Goal: Information Seeking & Learning: Find specific page/section

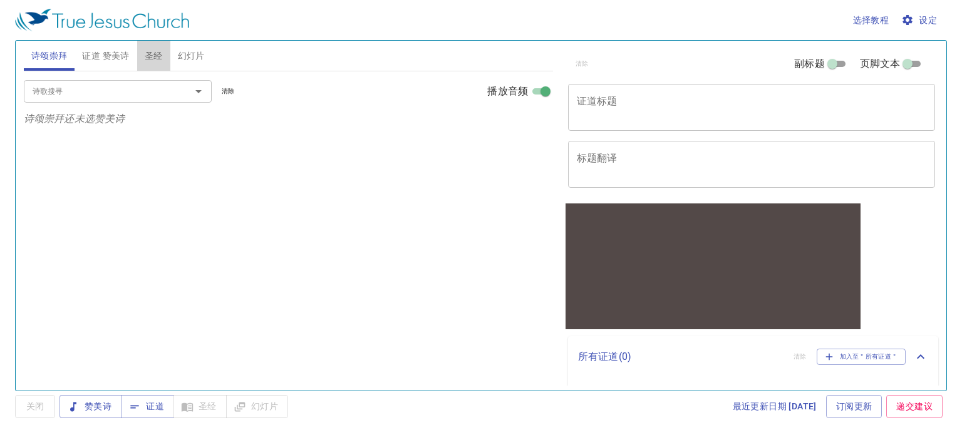
click at [154, 61] on span "圣经" at bounding box center [154, 56] width 18 height 16
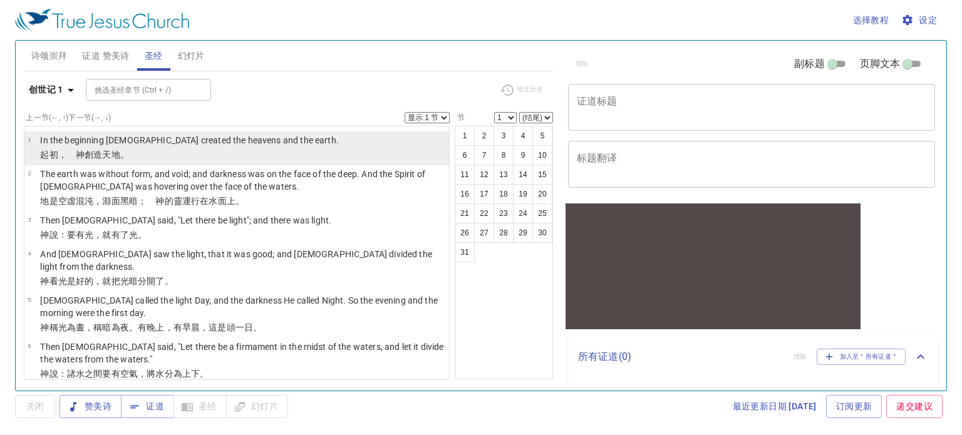
click at [270, 157] on li "1 In the beginning God created the heavens and the earth. ﻿起初 ，　神 創造 天 地 。" at bounding box center [236, 148] width 424 height 34
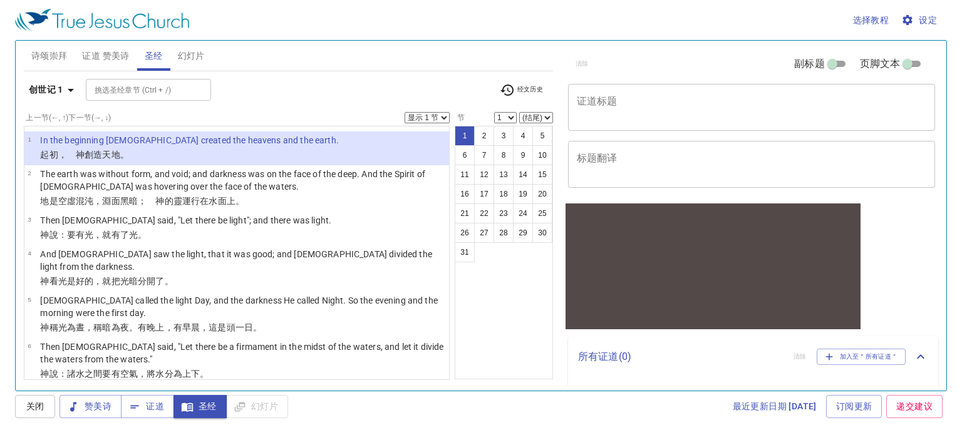
click at [934, 14] on span "设定" at bounding box center [919, 21] width 33 height 16
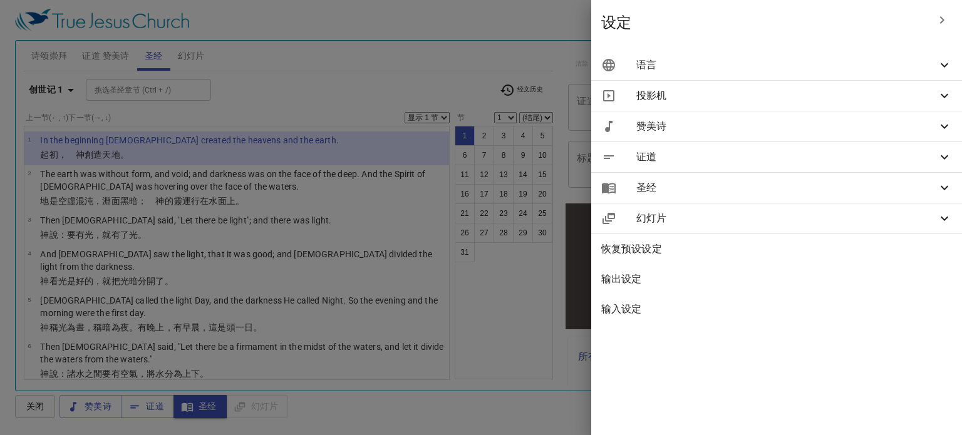
click at [811, 58] on span "语言" at bounding box center [786, 65] width 301 height 15
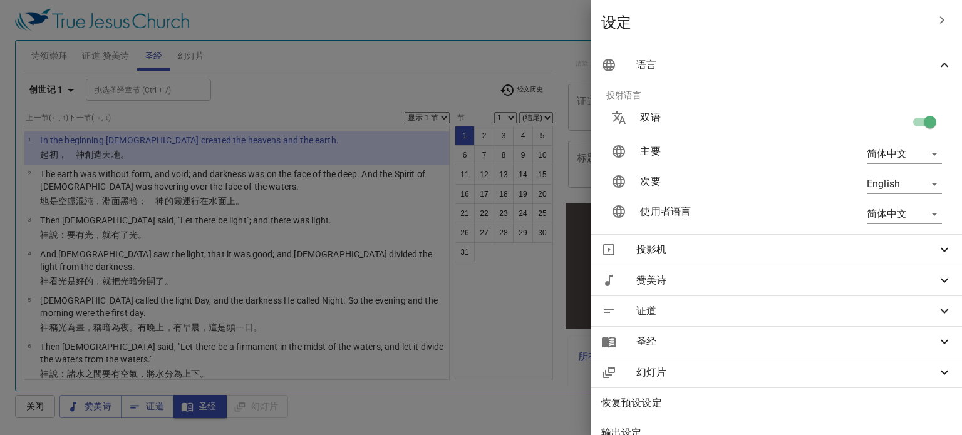
click at [457, 53] on div at bounding box center [481, 217] width 962 height 435
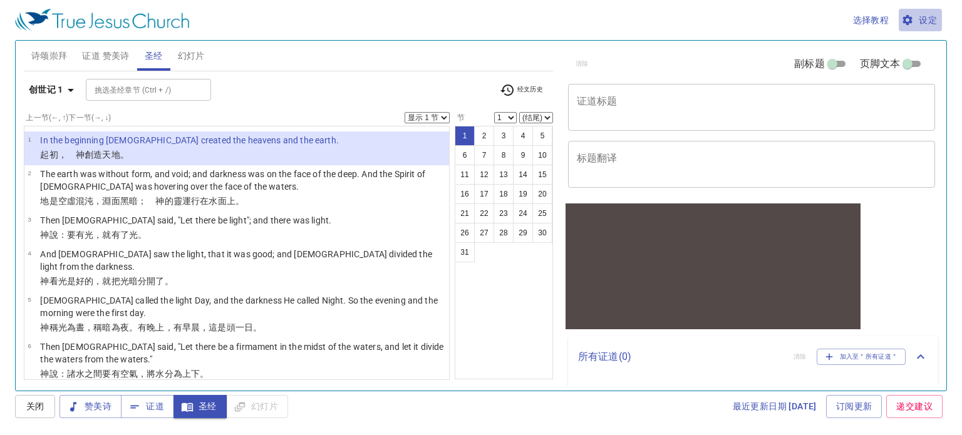
click at [916, 21] on span "设定" at bounding box center [919, 21] width 33 height 16
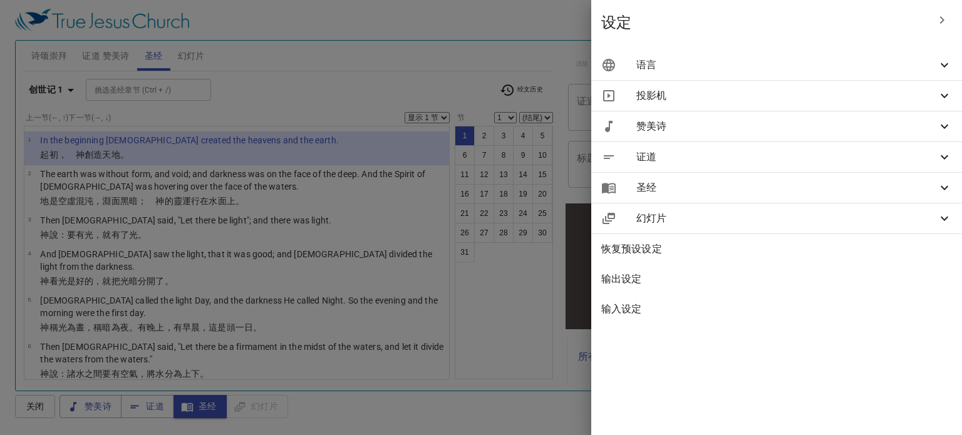
click at [738, 67] on span "语言" at bounding box center [786, 65] width 301 height 15
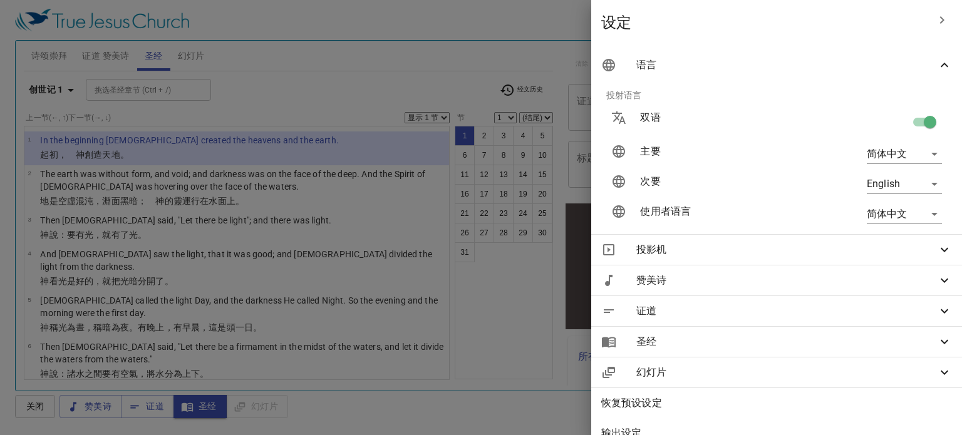
click at [912, 128] on input "checkbox" at bounding box center [929, 125] width 71 height 24
checkbox input "false"
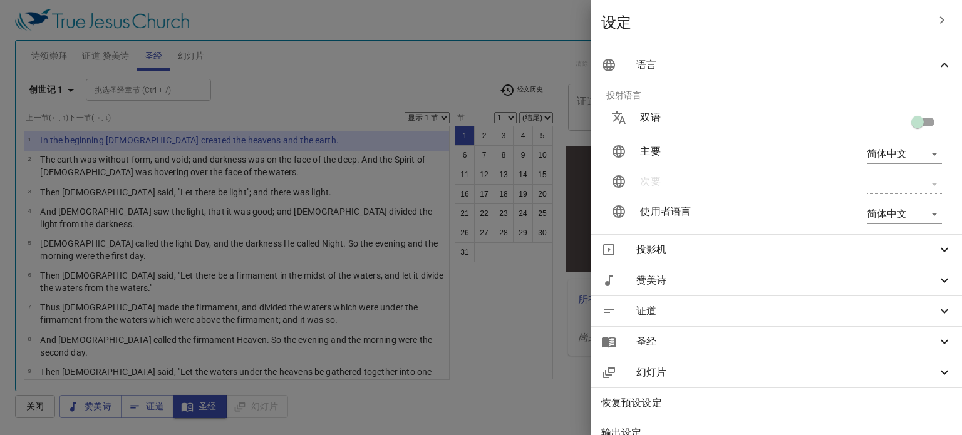
click at [910, 153] on body "选择教程 设定 诗颂崇拜 证道 赞美诗 圣经 幻灯片 诗歌搜寻 诗歌搜寻 清除 播放音频 诗颂崇拜还未选赞美诗 诗歌搜寻 诗歌搜寻 清除 播放音频 证道还未选…" at bounding box center [481, 217] width 962 height 435
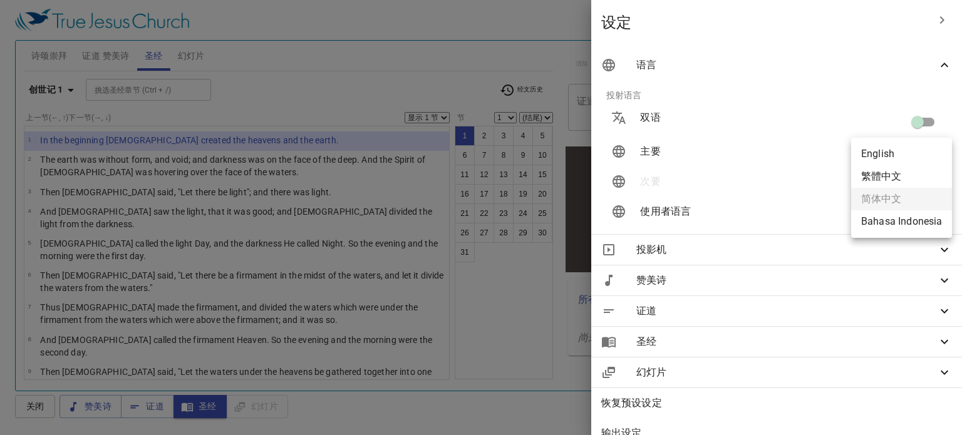
click at [893, 196] on ul "English 繁體中文 简体中文 Bahasa Indonesia" at bounding box center [901, 188] width 101 height 100
click at [919, 115] on div at bounding box center [481, 217] width 962 height 435
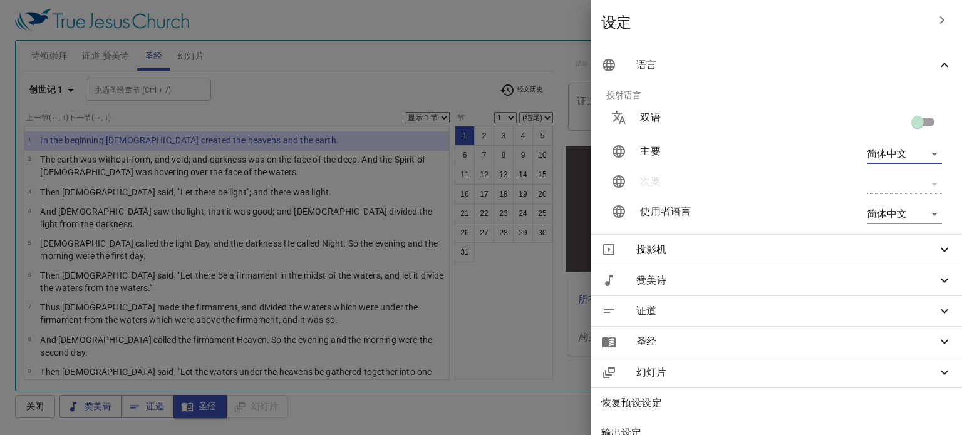
click at [917, 123] on input "checkbox" at bounding box center [917, 125] width 71 height 24
checkbox input "true"
type input "en"
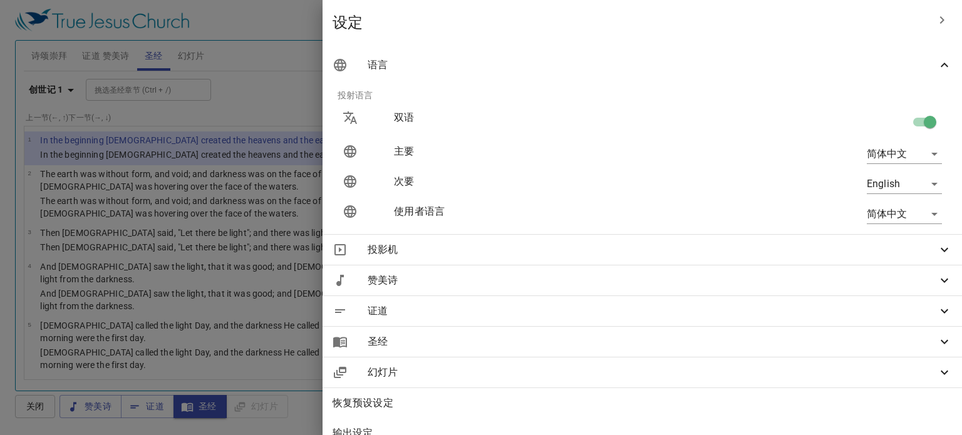
click at [913, 154] on body "选择教程 设定 诗颂崇拜 证道 赞美诗 圣经 幻灯片 诗歌搜寻 诗歌搜寻 清除 播放音频 诗颂崇拜还未选赞美诗 诗歌搜寻 诗歌搜寻 清除 播放音频 证道还未选…" at bounding box center [481, 217] width 962 height 435
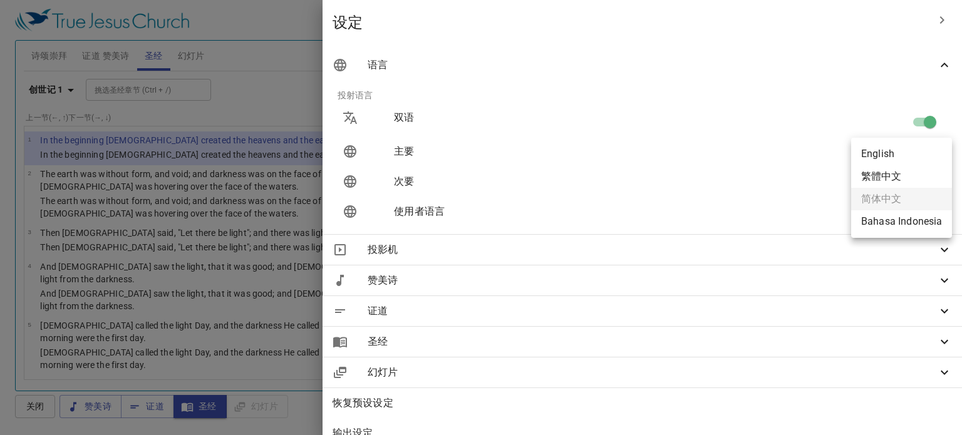
click at [892, 171] on li "繁體中文" at bounding box center [901, 176] width 101 height 23
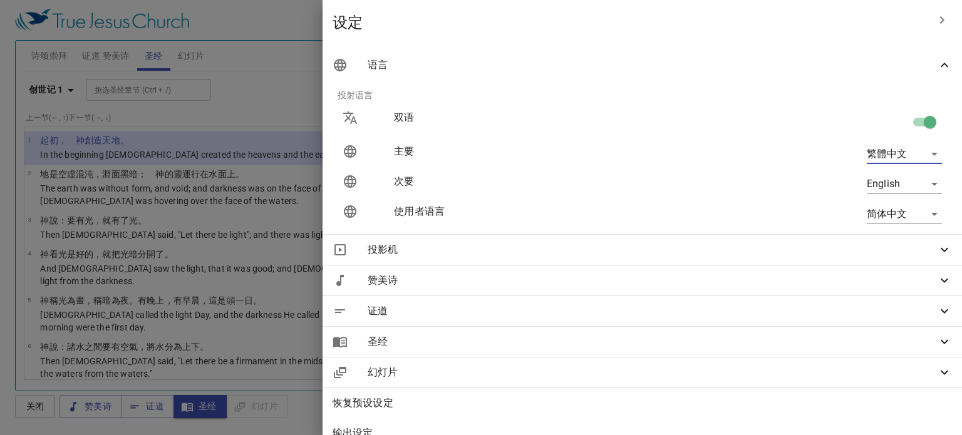
click at [907, 150] on li "English" at bounding box center [890, 154] width 76 height 13
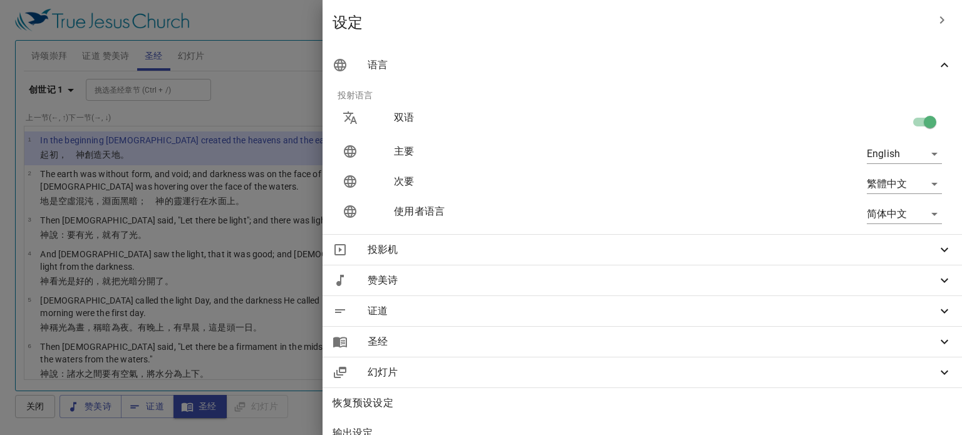
type input "en"
type input "zh"
click at [897, 153] on body "选择教程 设定 诗颂崇拜 证道 赞美诗 圣经 幻灯片 诗歌搜寻 诗歌搜寻 清除 播放音频 诗颂崇拜还未选赞美诗 诗歌搜寻 诗歌搜寻 清除 播放音频 证道还未选…" at bounding box center [481, 217] width 962 height 435
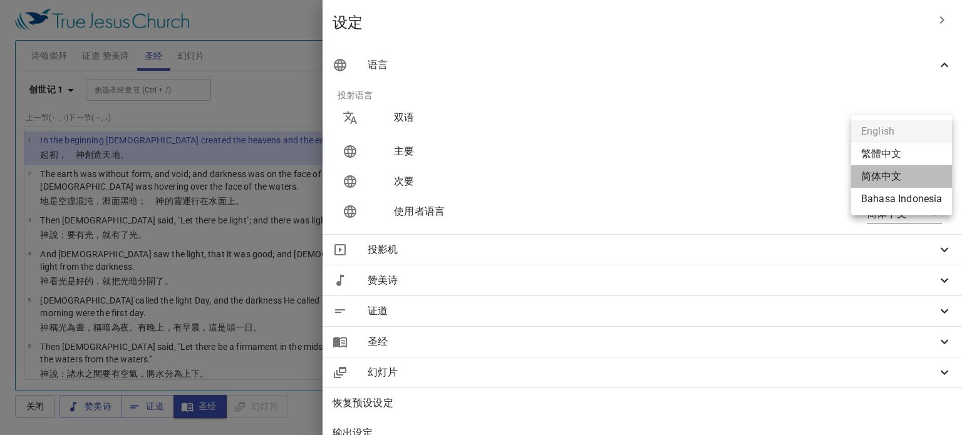
click at [890, 180] on li "简体中文" at bounding box center [901, 176] width 101 height 23
type input "zh-simple"
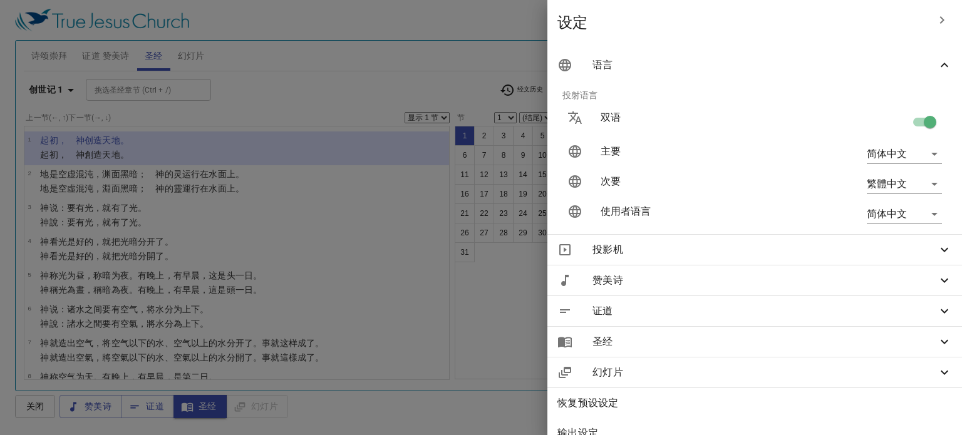
click at [894, 187] on body "选择教程 设定 诗颂崇拜 证道 赞美诗 圣经 幻灯片 诗歌搜寻 诗歌搜寻 清除 播放音频 诗颂崇拜还未选赞美诗 诗歌搜寻 诗歌搜寻 清除 播放音频 证道还未选…" at bounding box center [481, 217] width 962 height 435
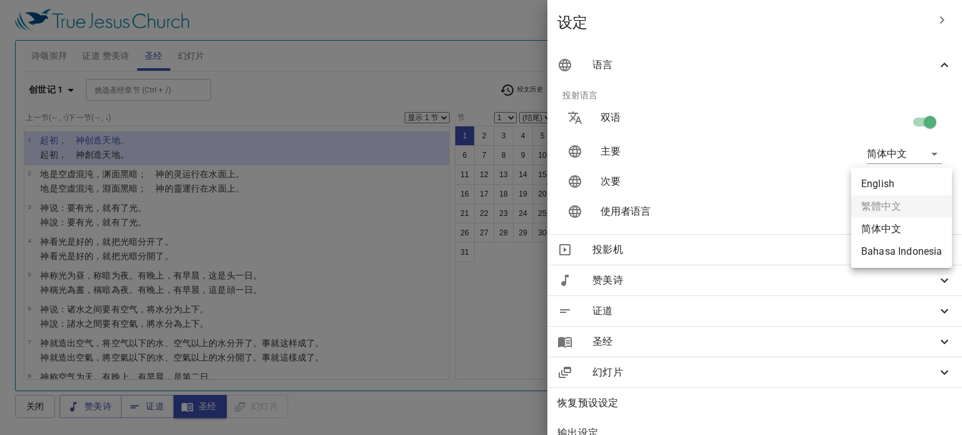
click at [889, 184] on li "English" at bounding box center [901, 184] width 101 height 23
type input "en"
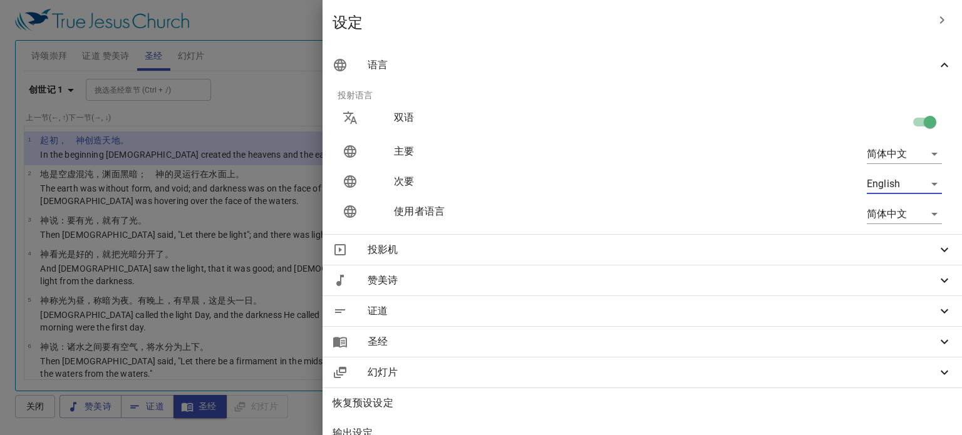
click at [435, 71] on div at bounding box center [481, 217] width 962 height 435
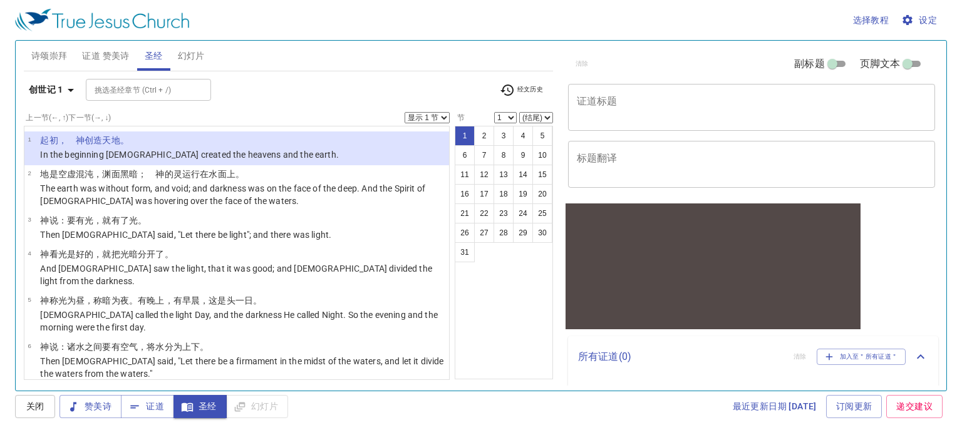
click at [163, 94] on input "挑选圣经章节 (Ctrl + /)" at bounding box center [138, 90] width 97 height 14
type input "h"
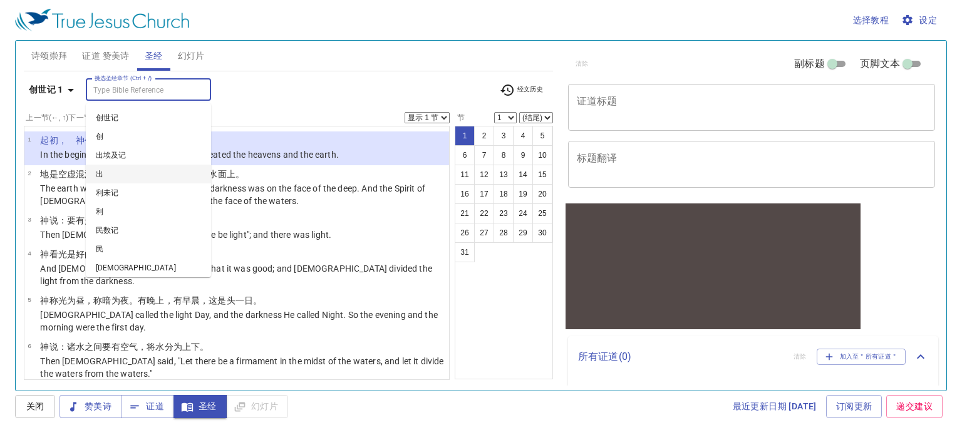
click at [122, 175] on li "出" at bounding box center [148, 174] width 125 height 19
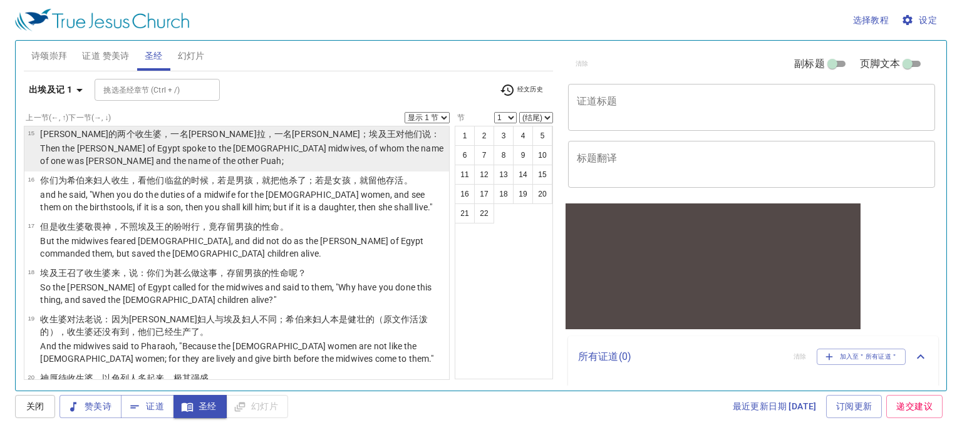
scroll to position [501, 0]
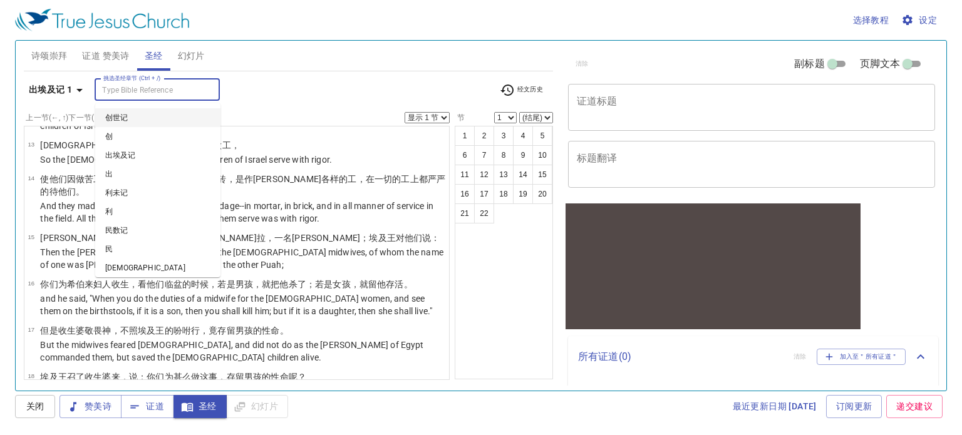
click at [190, 92] on input "挑选圣经章节 (Ctrl + /)" at bounding box center [146, 90] width 97 height 14
click at [269, 69] on div "诗颂崇拜 证道 赞美诗 圣经 幻灯片" at bounding box center [288, 56] width 529 height 30
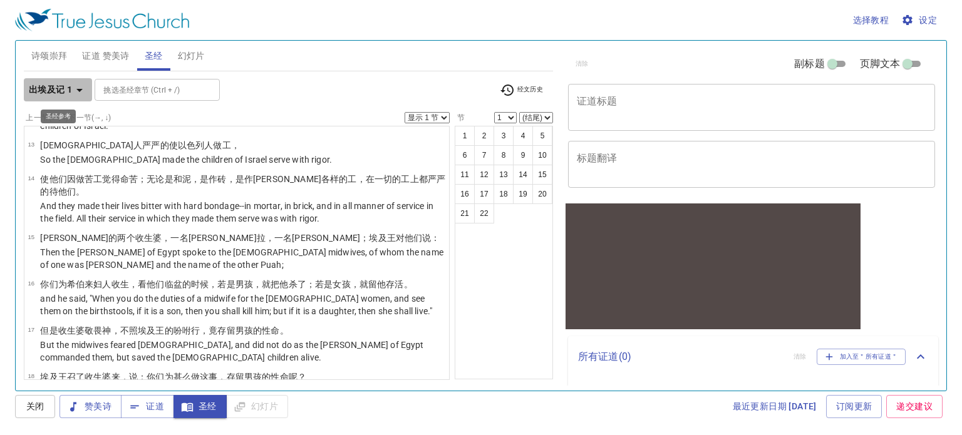
click at [75, 98] on button "出埃及记 1" at bounding box center [58, 89] width 68 height 23
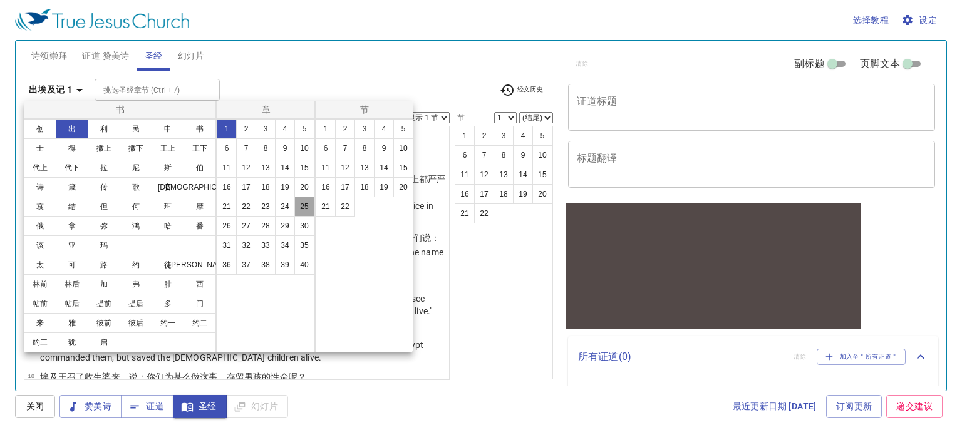
click at [307, 211] on button "25" at bounding box center [304, 207] width 20 height 20
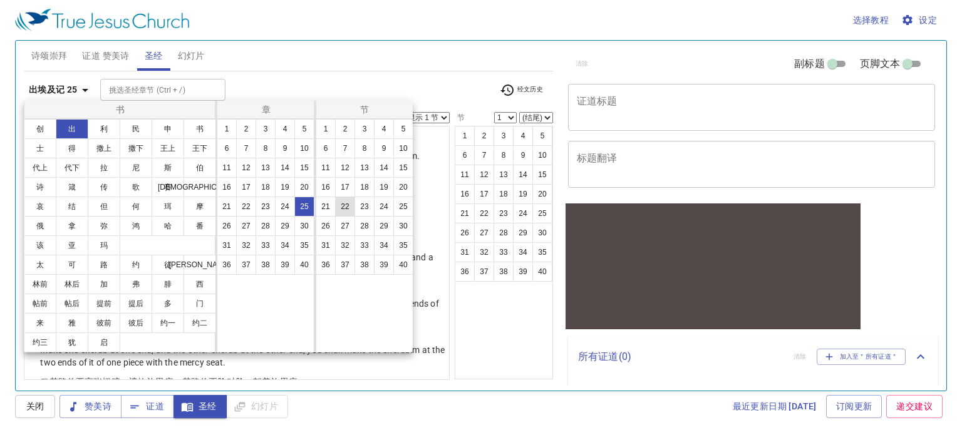
scroll to position [0, 0]
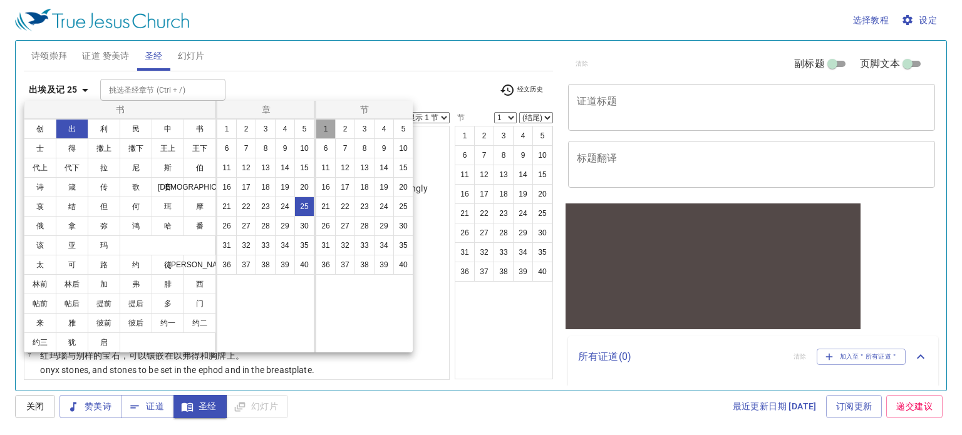
click at [327, 134] on button "1" at bounding box center [326, 129] width 20 height 20
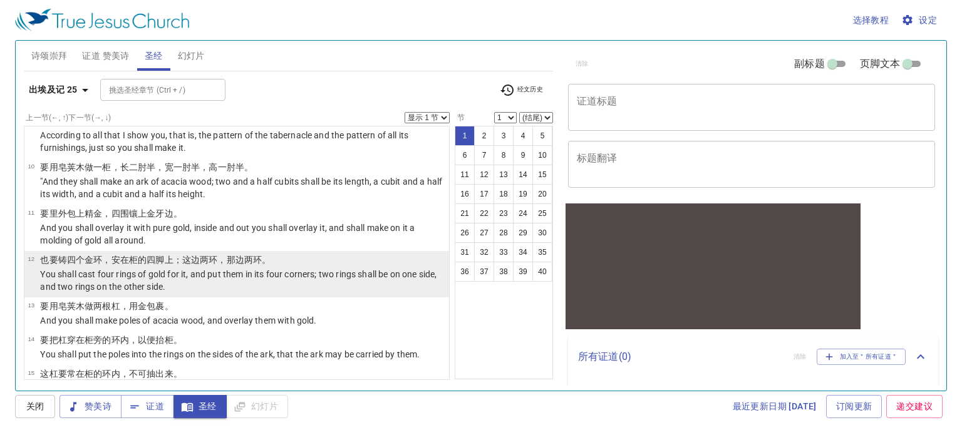
scroll to position [376, 0]
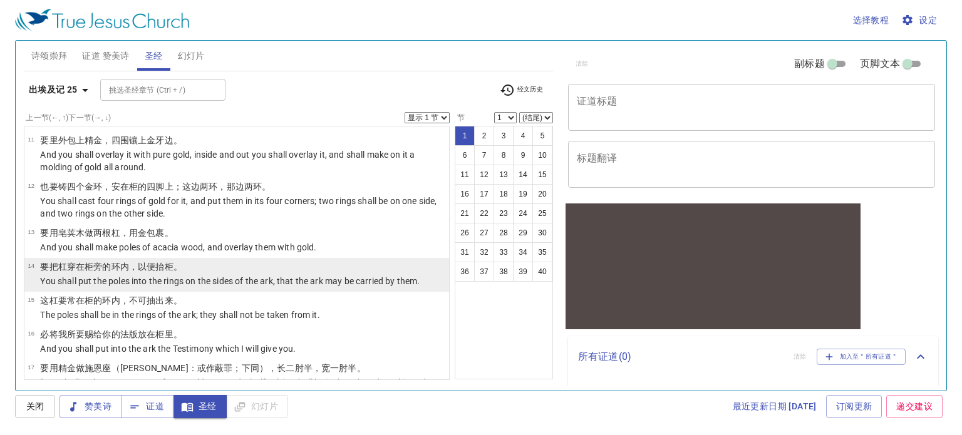
click at [207, 270] on p "要把杠 穿 在柜 旁 的环 内，以便抬 柜 。" at bounding box center [229, 266] width 379 height 13
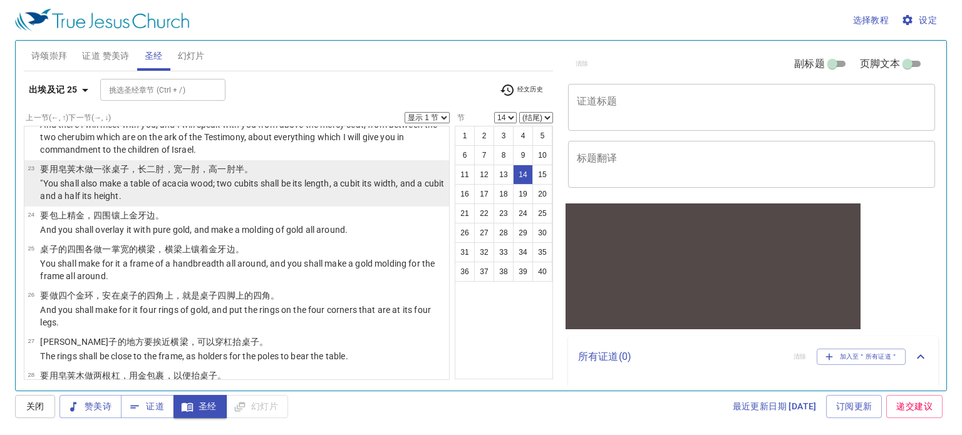
scroll to position [939, 0]
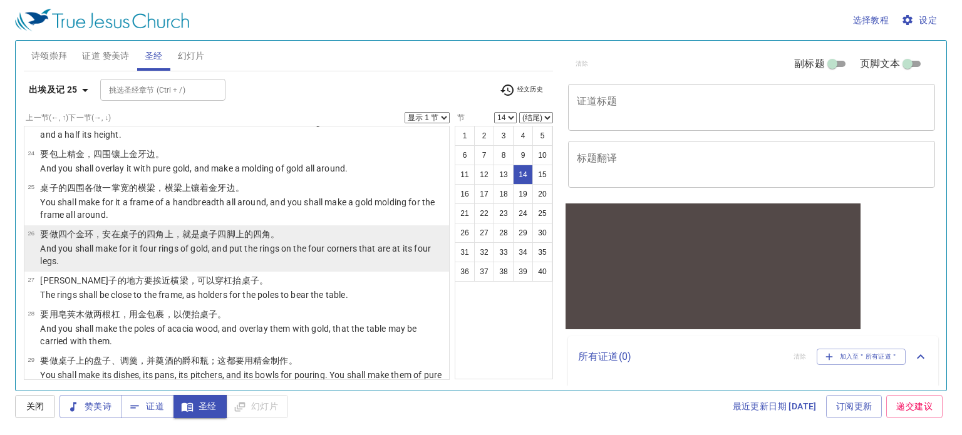
click at [208, 239] on wh6285 "上，就是桌子四 脚 上的四角。" at bounding box center [222, 234] width 115 height 10
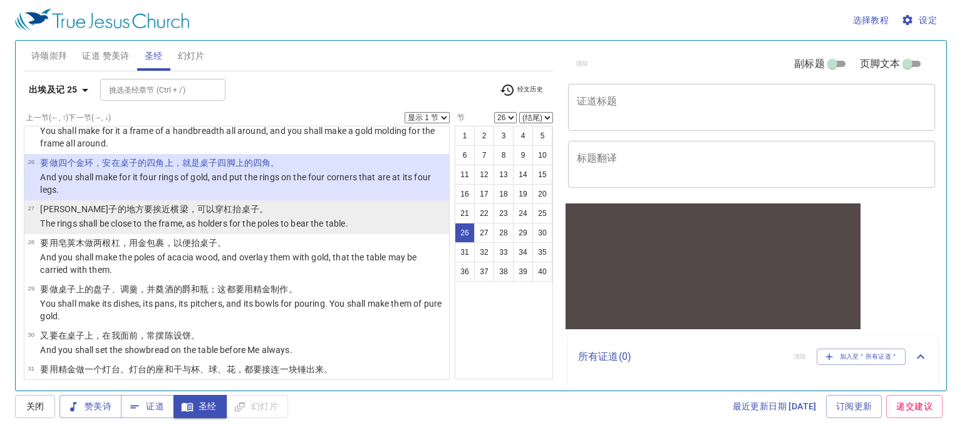
scroll to position [1064, 0]
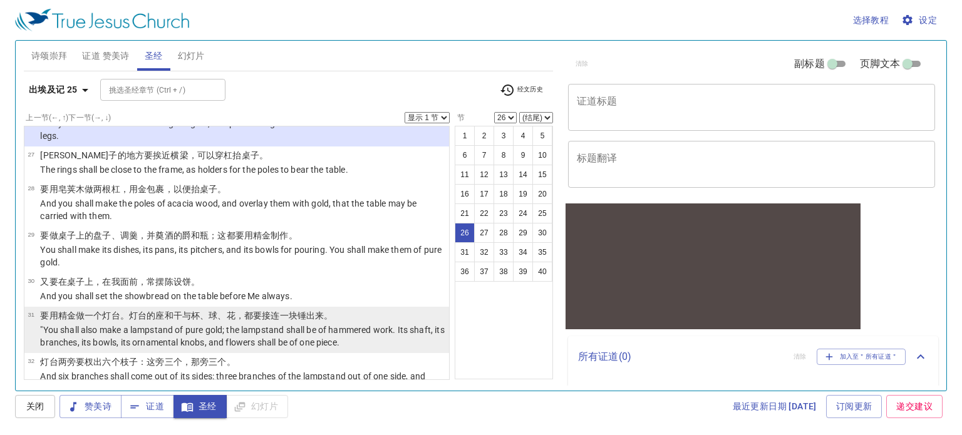
click at [179, 328] on p ""You shall also make a lampstand of pure gold; the lampstand shall be of hammer…" at bounding box center [242, 336] width 405 height 25
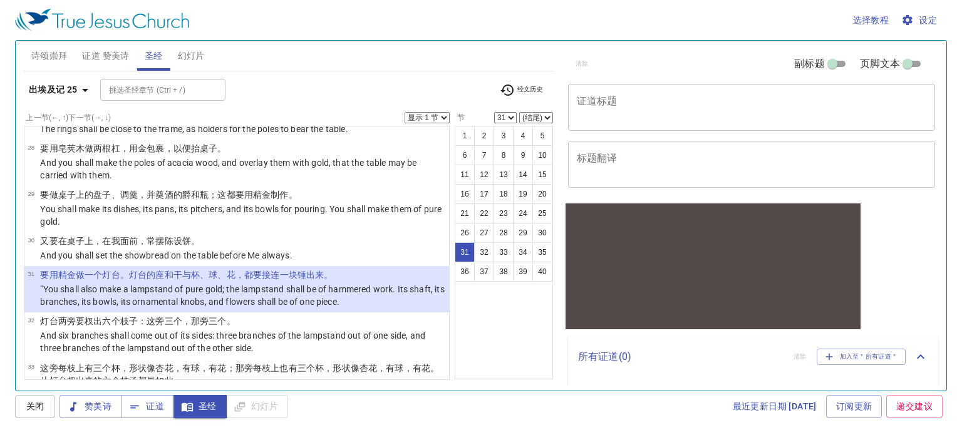
scroll to position [1127, 0]
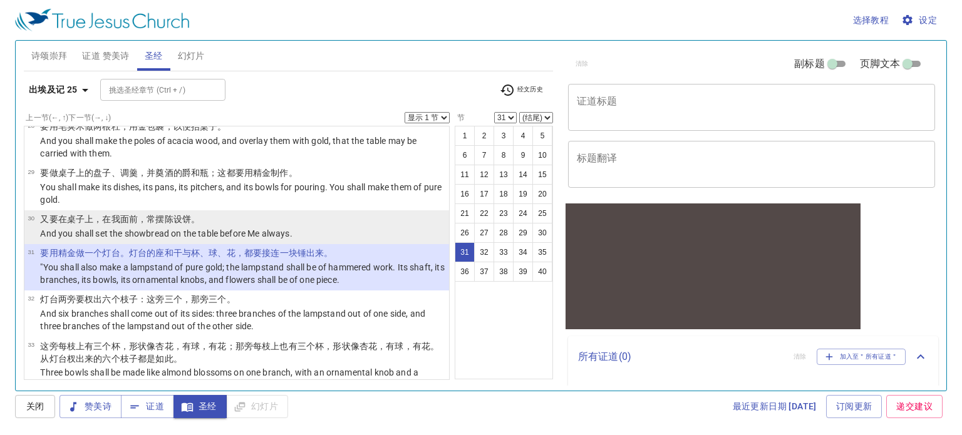
click at [229, 232] on p "And you shall set the showbread on the table before Me always." at bounding box center [166, 233] width 252 height 13
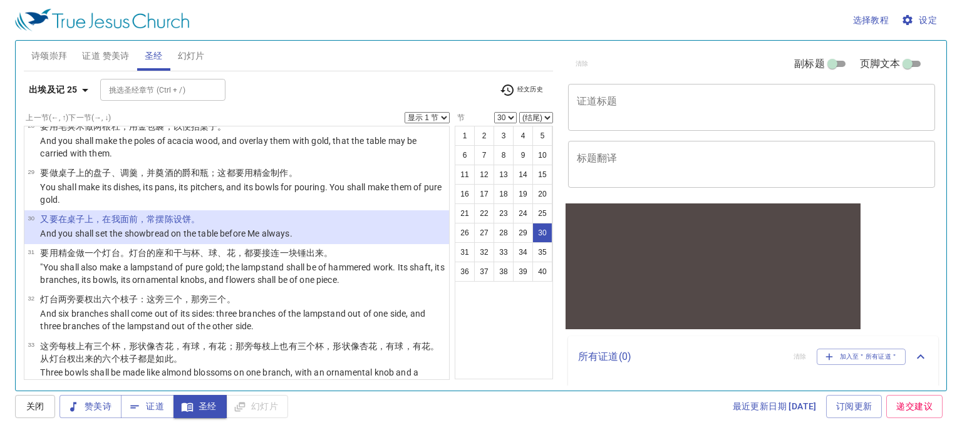
click at [61, 85] on b "出埃及记 25" at bounding box center [53, 90] width 49 height 16
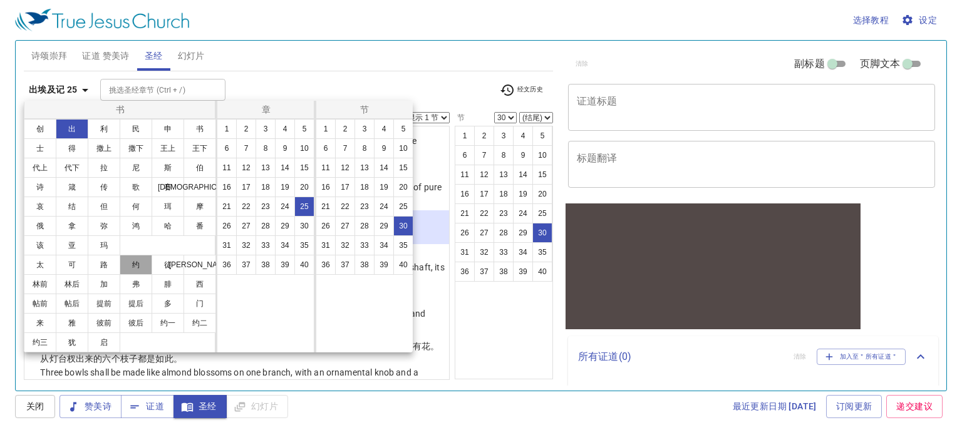
click at [138, 271] on button "约" at bounding box center [136, 265] width 33 height 20
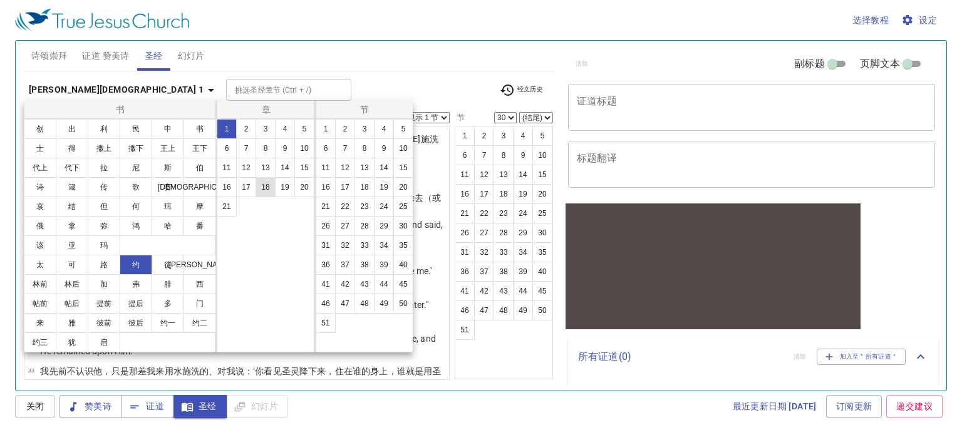
scroll to position [0, 0]
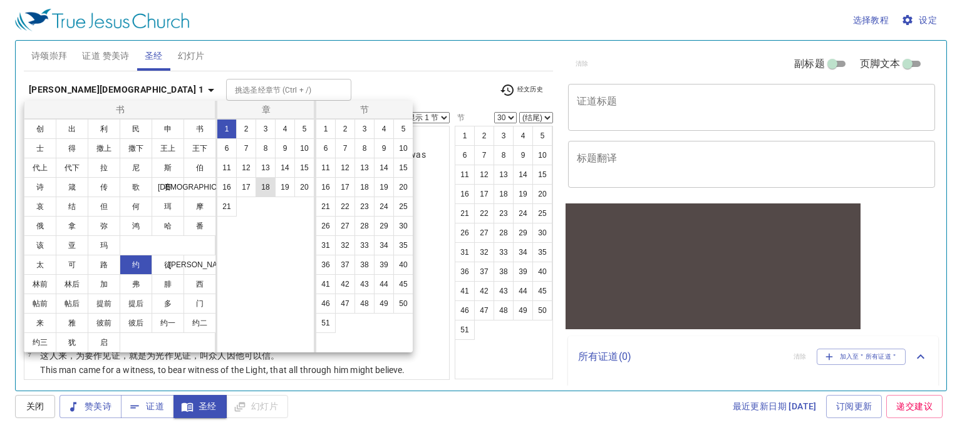
click at [264, 187] on button "18" at bounding box center [265, 187] width 20 height 20
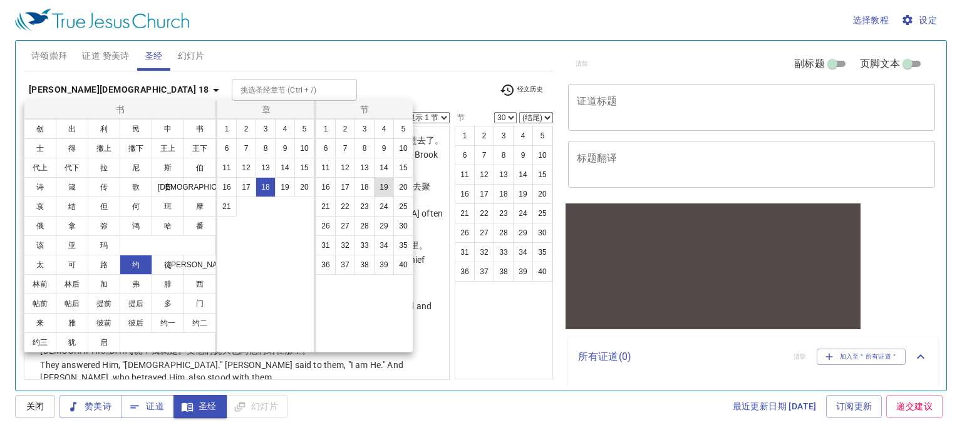
click at [383, 187] on button "19" at bounding box center [384, 187] width 20 height 20
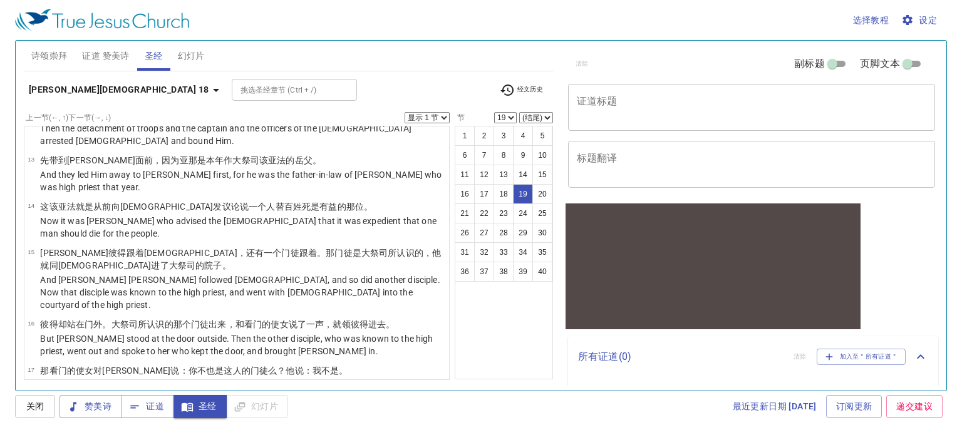
scroll to position [604, 0]
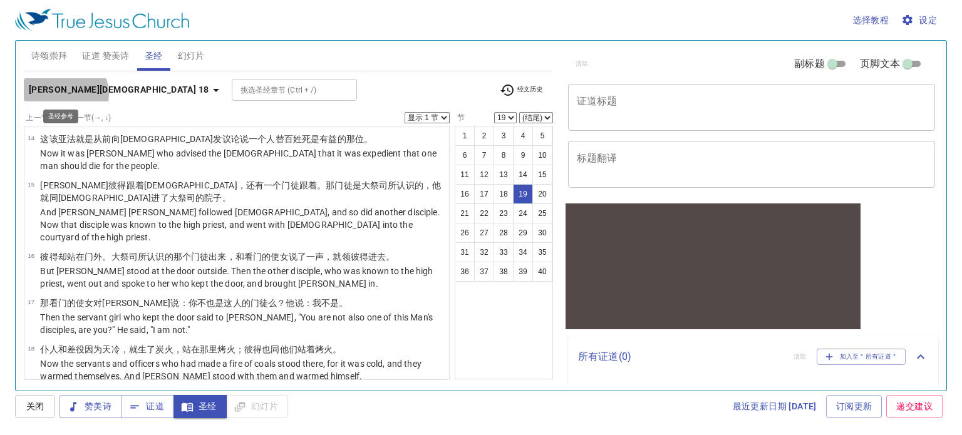
click at [64, 94] on b "约翰福音 18" at bounding box center [119, 90] width 180 height 16
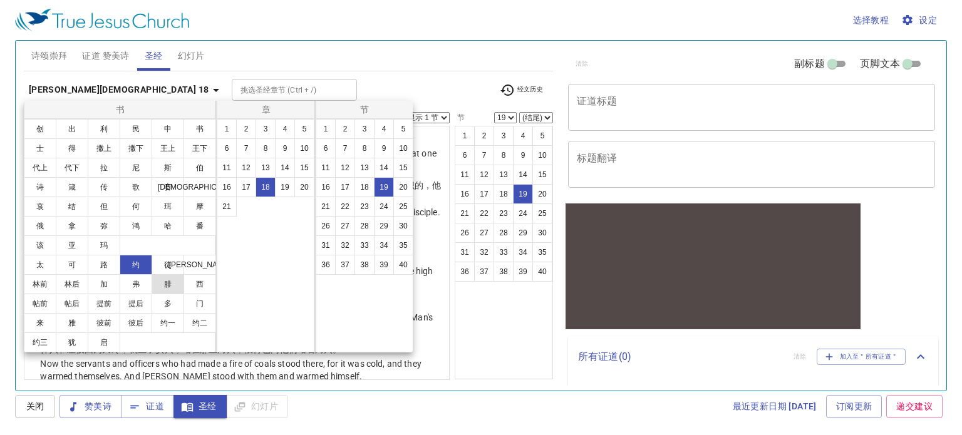
click at [175, 287] on button "腓" at bounding box center [168, 284] width 33 height 20
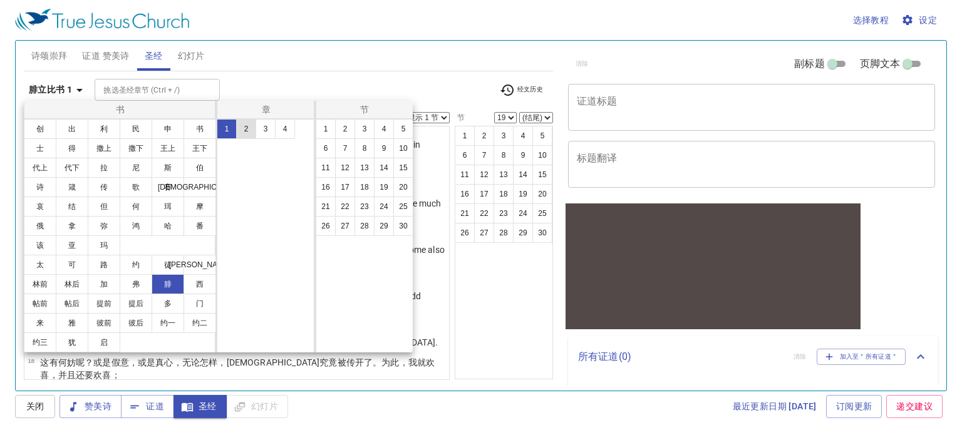
scroll to position [0, 0]
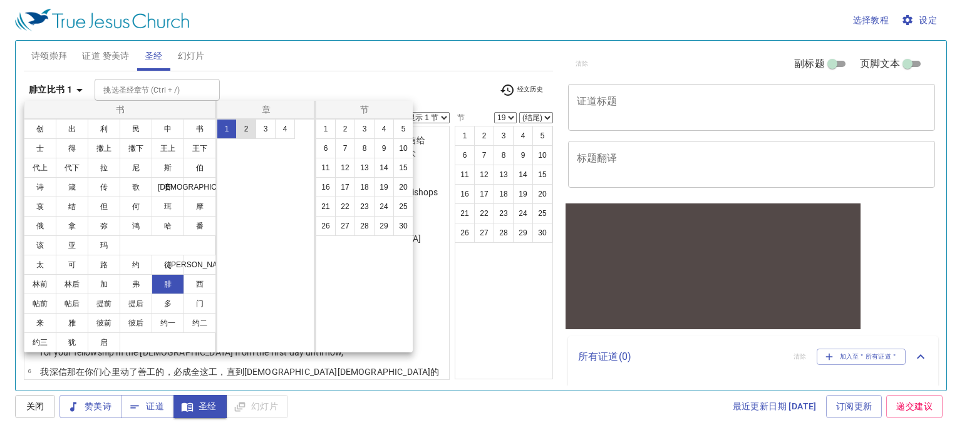
click at [247, 131] on button "2" at bounding box center [246, 129] width 20 height 20
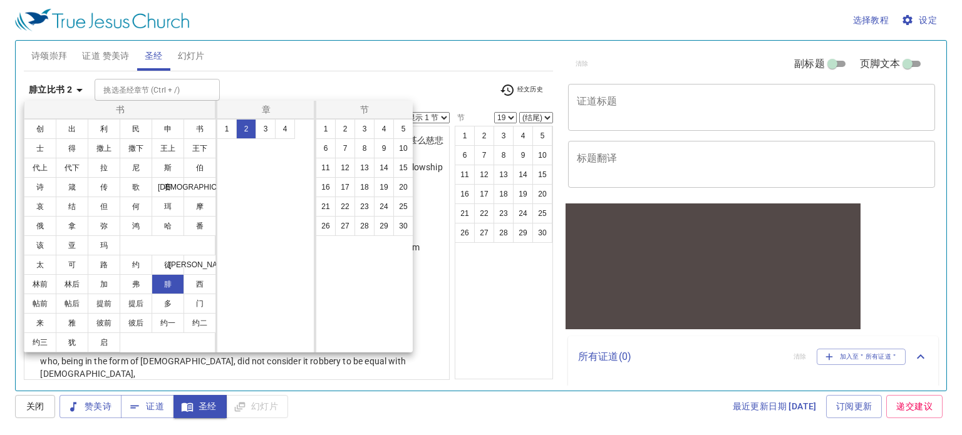
click at [431, 75] on div at bounding box center [481, 217] width 962 height 435
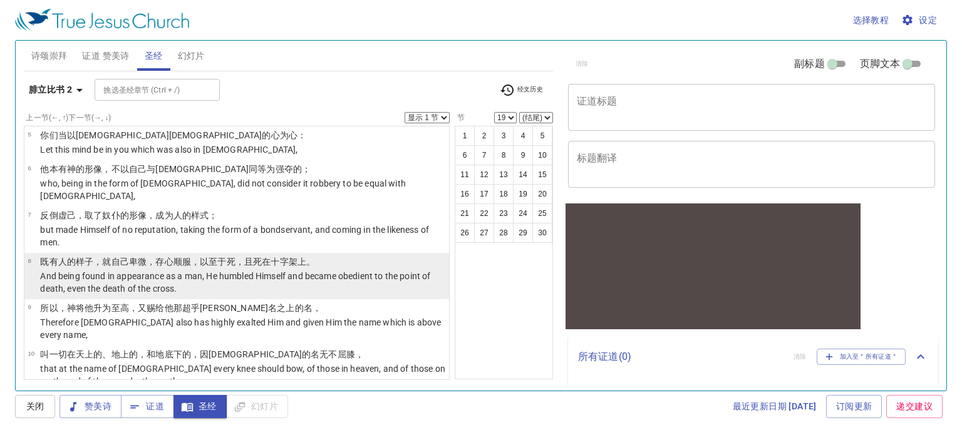
scroll to position [250, 0]
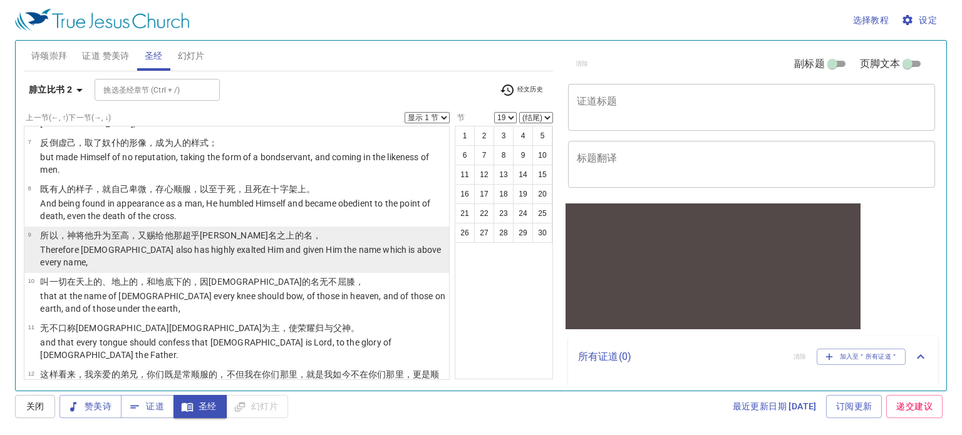
click at [178, 244] on p "Therefore God also has highly exalted Him and given Him the name which is above…" at bounding box center [242, 256] width 405 height 25
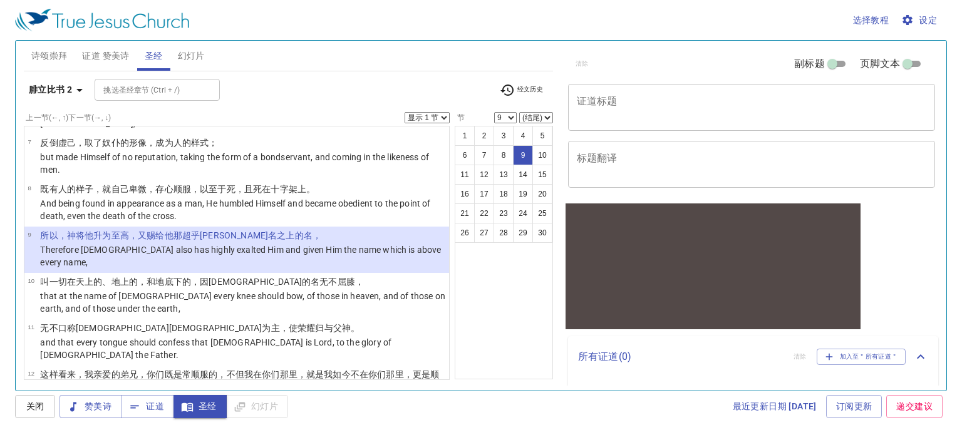
scroll to position [125, 0]
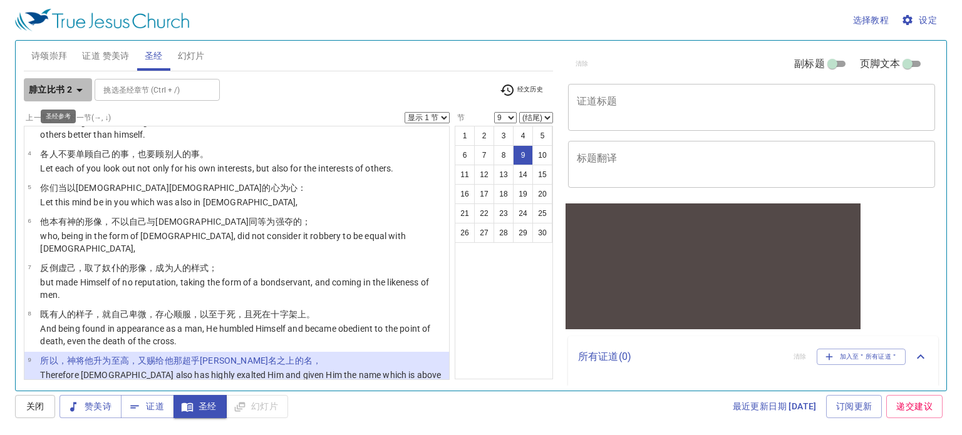
click at [73, 88] on icon "button" at bounding box center [79, 90] width 15 height 15
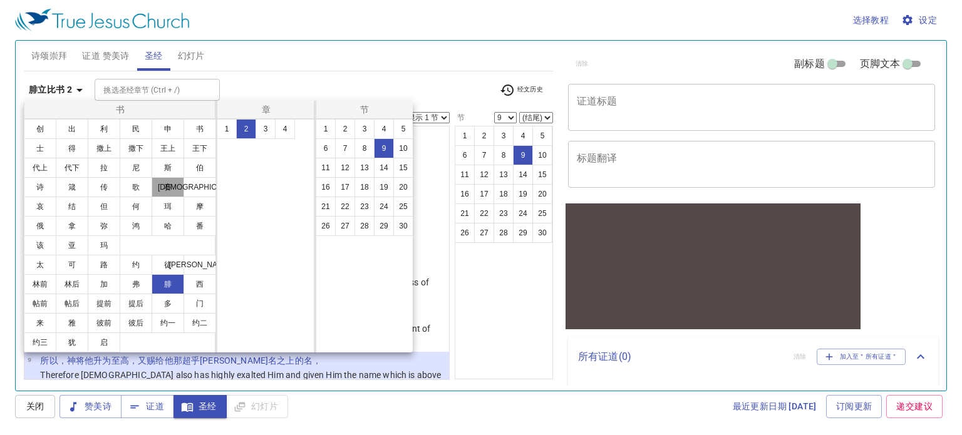
click at [162, 186] on button "赛" at bounding box center [168, 187] width 33 height 20
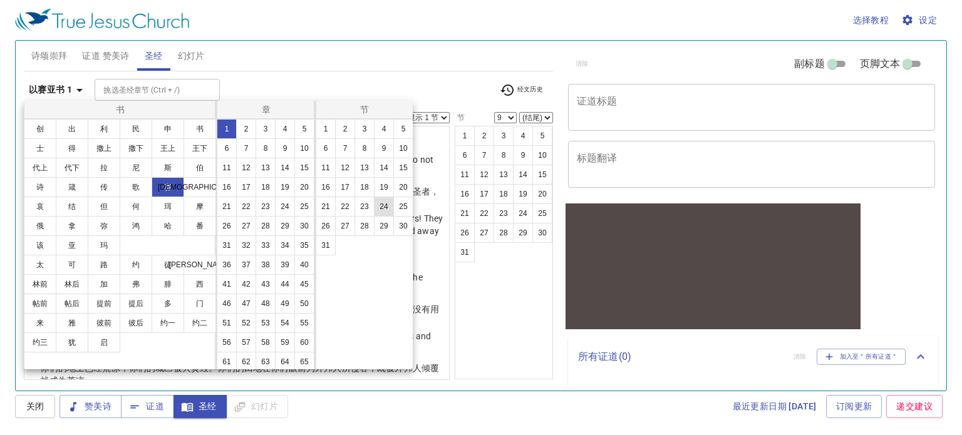
scroll to position [0, 0]
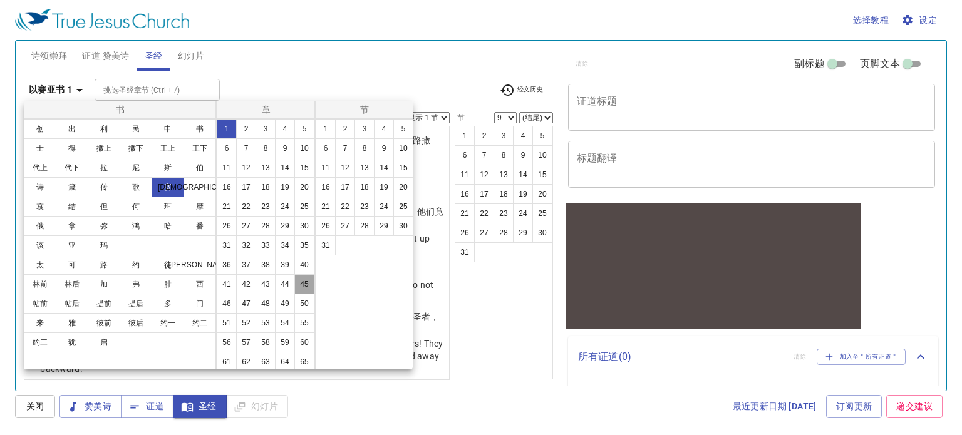
click at [294, 294] on button "45" at bounding box center [304, 284] width 20 height 20
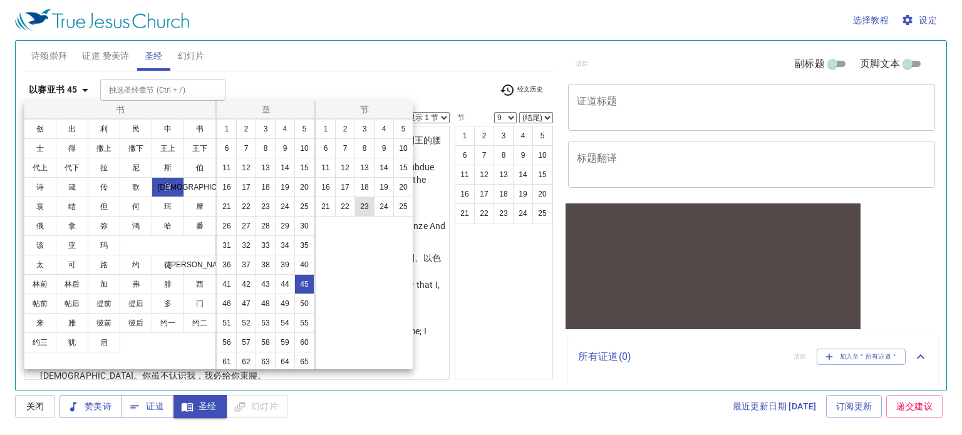
click at [354, 210] on button "23" at bounding box center [364, 207] width 20 height 20
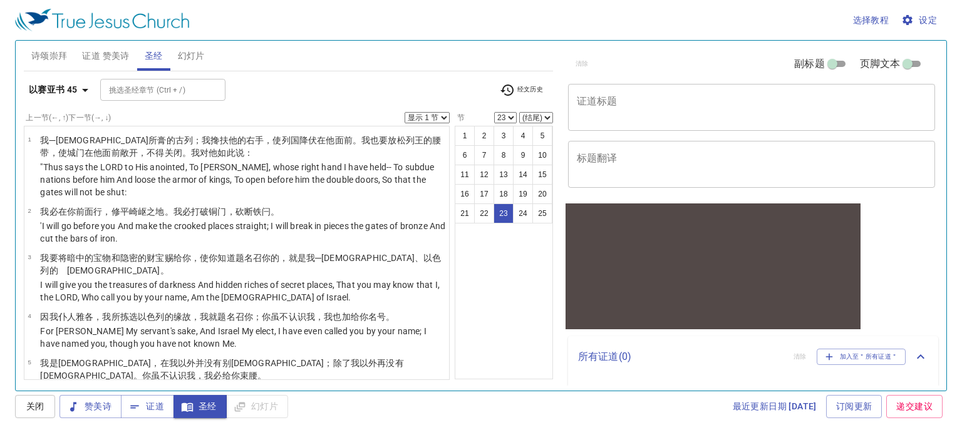
scroll to position [1091, 0]
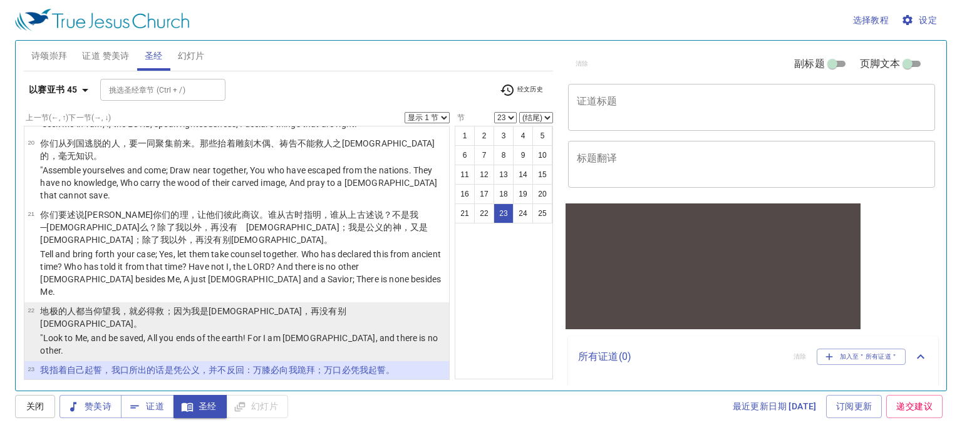
click at [147, 332] on p ""Look to Me, and be saved, All you ends of the earth! For I am God, and there i…" at bounding box center [242, 344] width 405 height 25
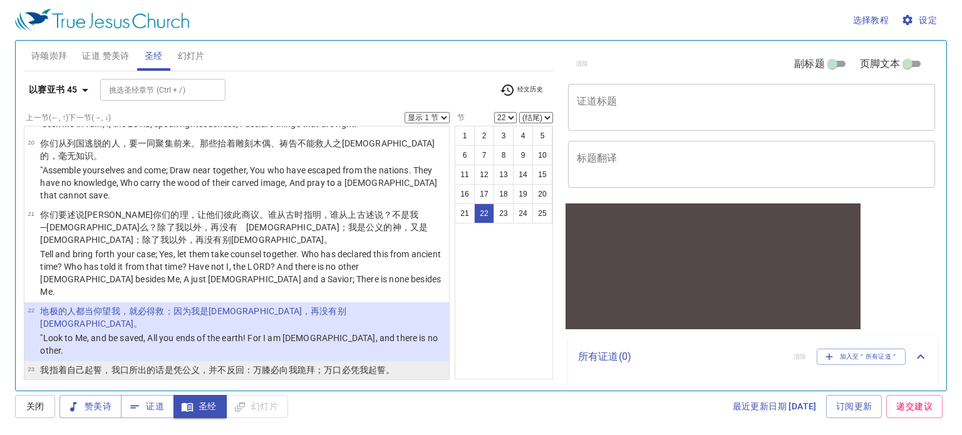
click at [146, 378] on p "I have sworn by Myself; The word has gone out of My mouth in righteousness, And…" at bounding box center [242, 390] width 405 height 25
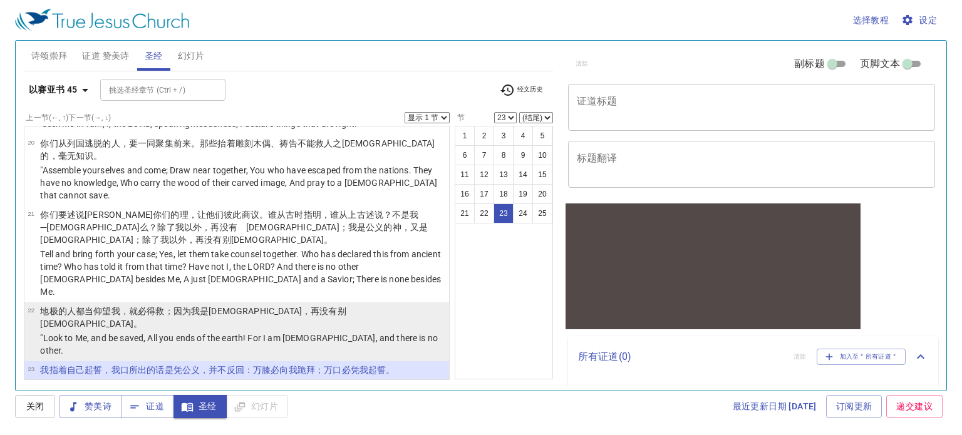
click at [165, 332] on p ""Look to Me, and be saved, All you ends of the earth! For I am God, and there i…" at bounding box center [242, 344] width 405 height 25
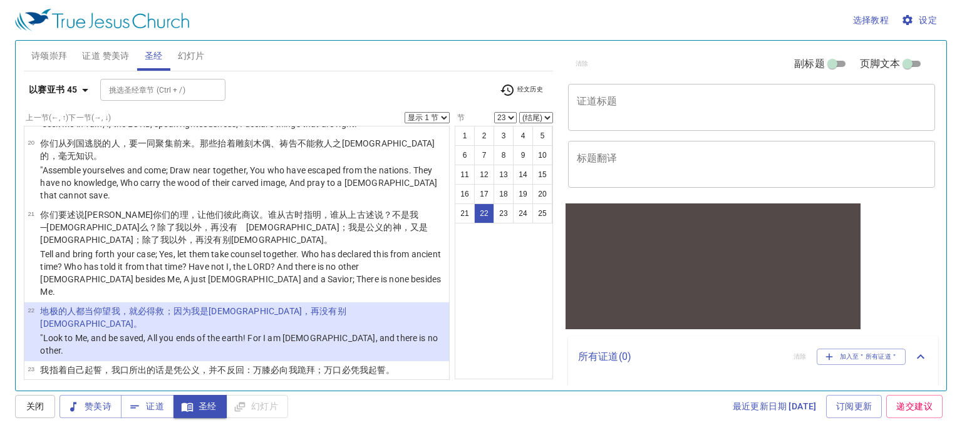
select select "22"
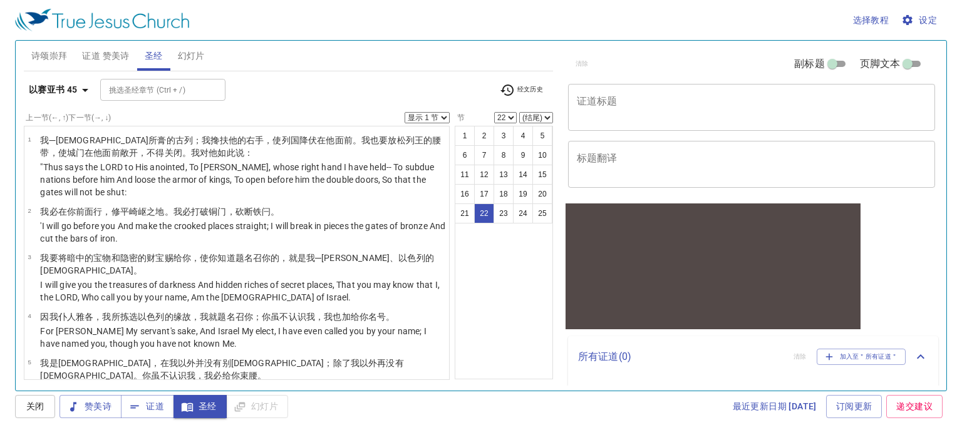
scroll to position [1091, 0]
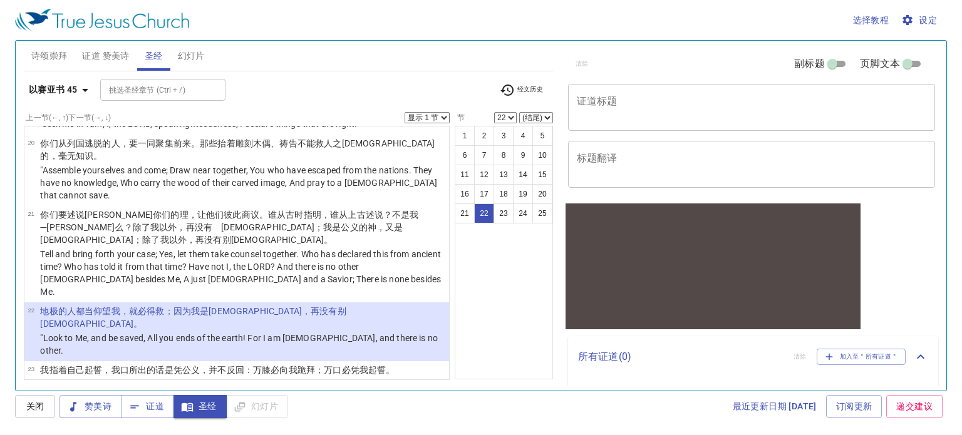
click at [237, 424] on p "He shall say, 'Surely in the LORD I have righteousness and strength. To Him men…" at bounding box center [242, 436] width 405 height 25
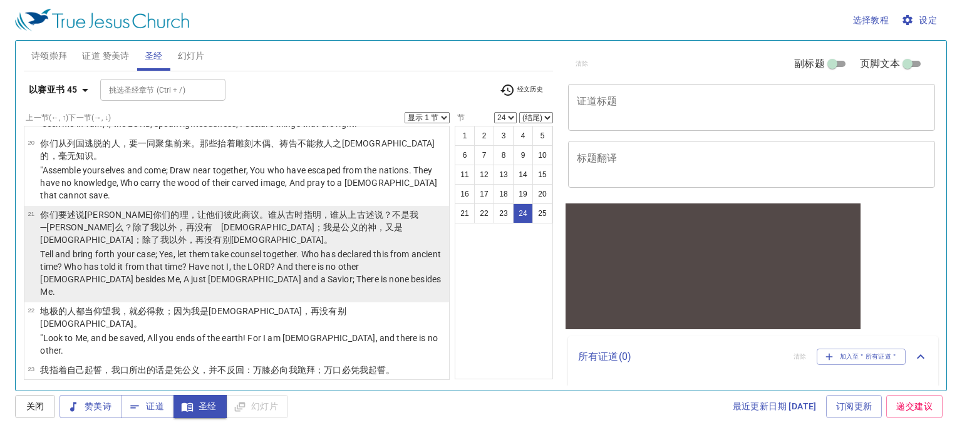
click at [213, 248] on p "Tell and bring forth your case; Yes, let them take counsel together. Who has de…" at bounding box center [242, 273] width 405 height 50
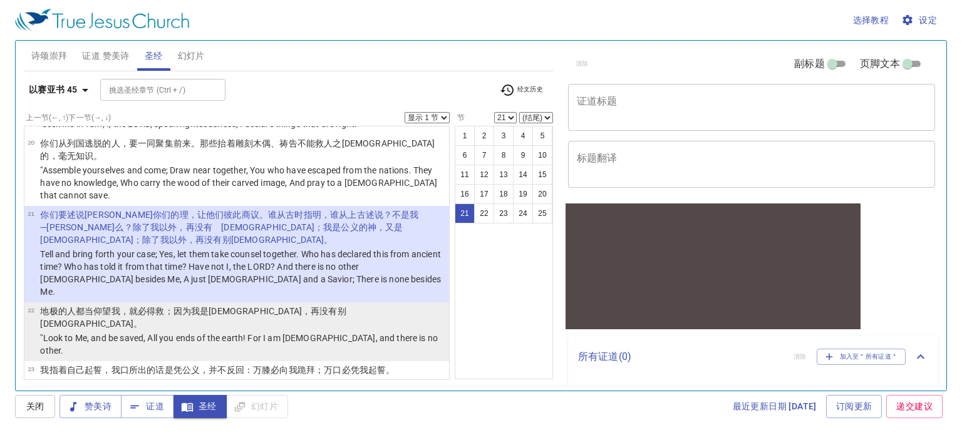
click at [215, 306] on wh3467 "；因为我是神 ，再没有别神。" at bounding box center [193, 317] width 306 height 23
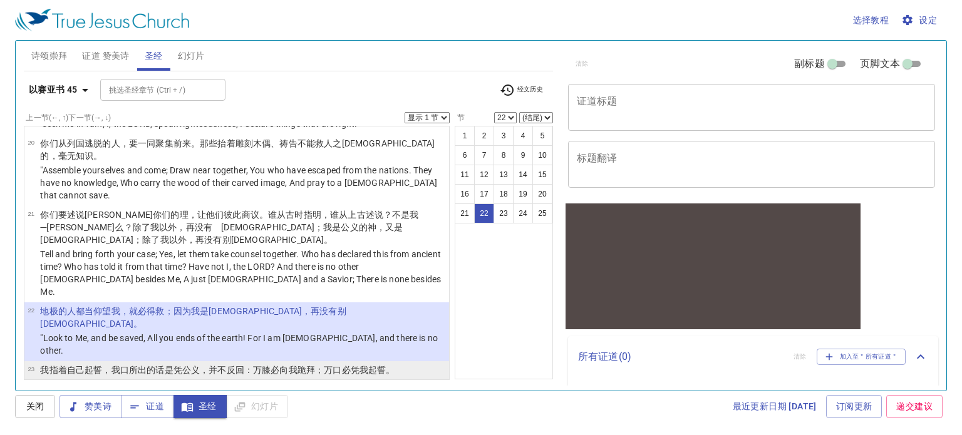
click at [200, 365] on wh6666 "，并不反回 ：万膝 必向我跪拜 ；万口 必凭我起誓 。" at bounding box center [297, 370] width 195 height 10
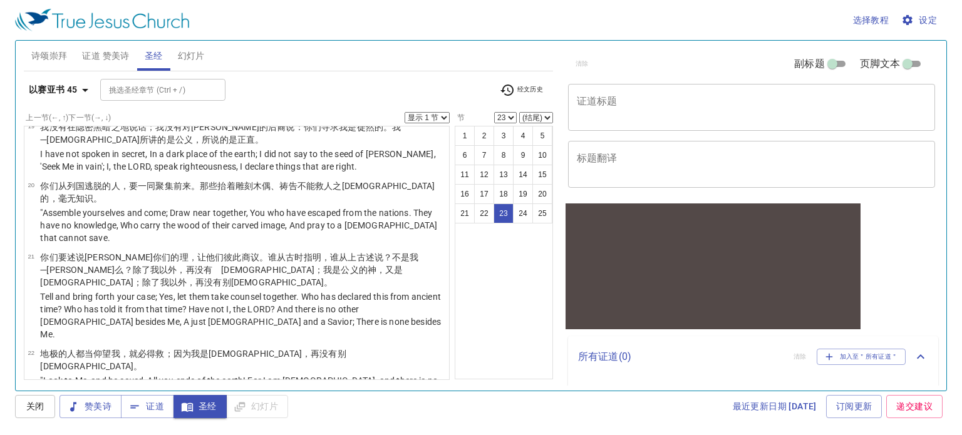
scroll to position [1028, 0]
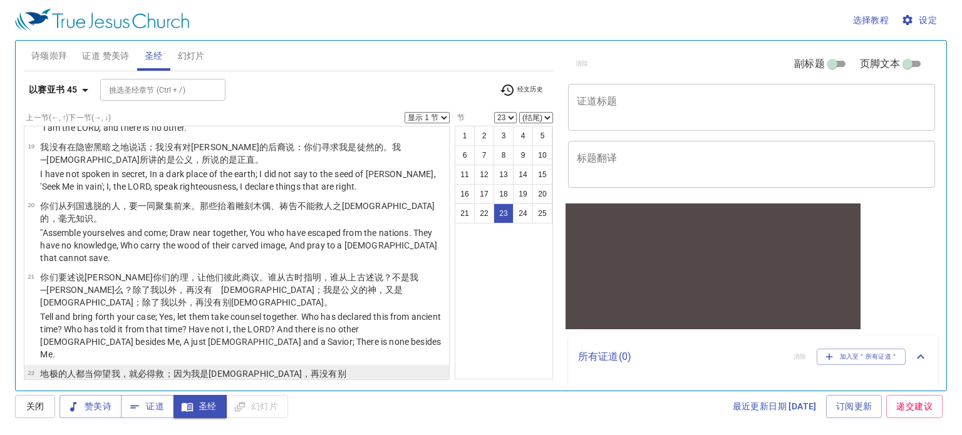
click at [265, 368] on td "地 极 的人都当仰望 我，就必得救 ；因为我是神 ，再没有别神。" at bounding box center [242, 381] width 405 height 27
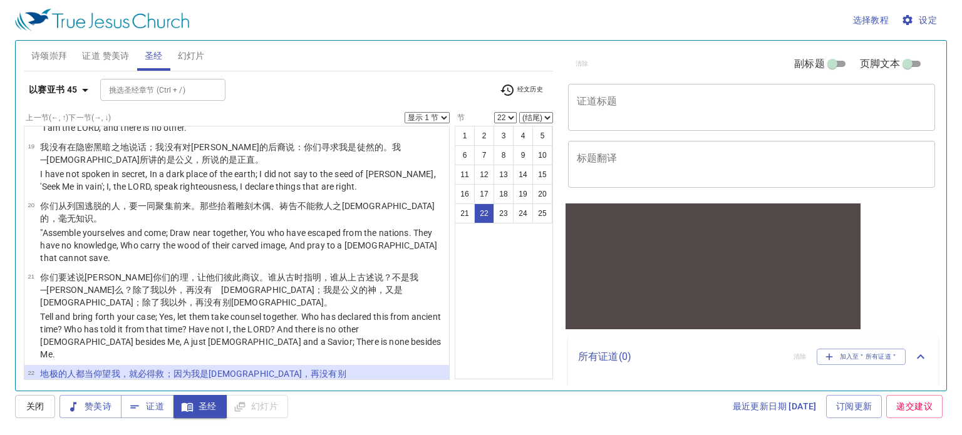
click at [248, 428] on wh7725 "：万膝 必向我跪拜 ；万口 必凭我起誓 。" at bounding box center [319, 433] width 151 height 10
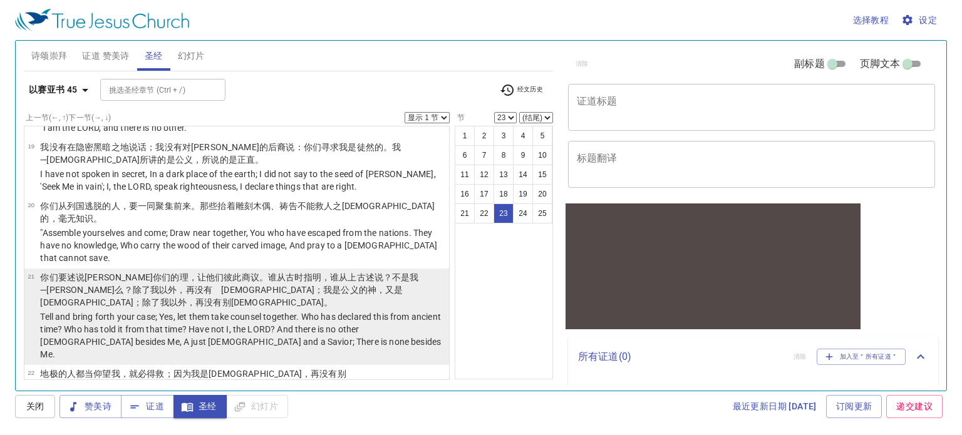
click at [269, 311] on p "Tell and bring forth your case; Yes, let them take counsel together. Who has de…" at bounding box center [242, 336] width 405 height 50
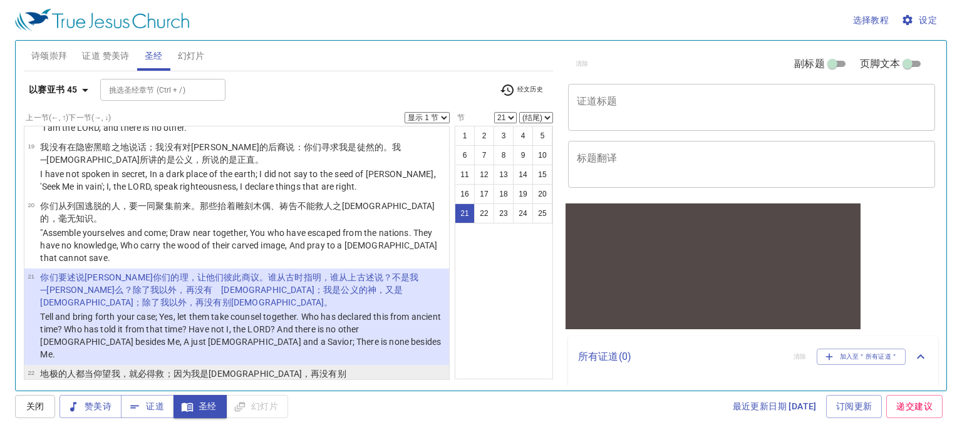
click at [254, 369] on wh410 "，再没有别[DEMOGRAPHIC_DATA]。" at bounding box center [193, 380] width 306 height 23
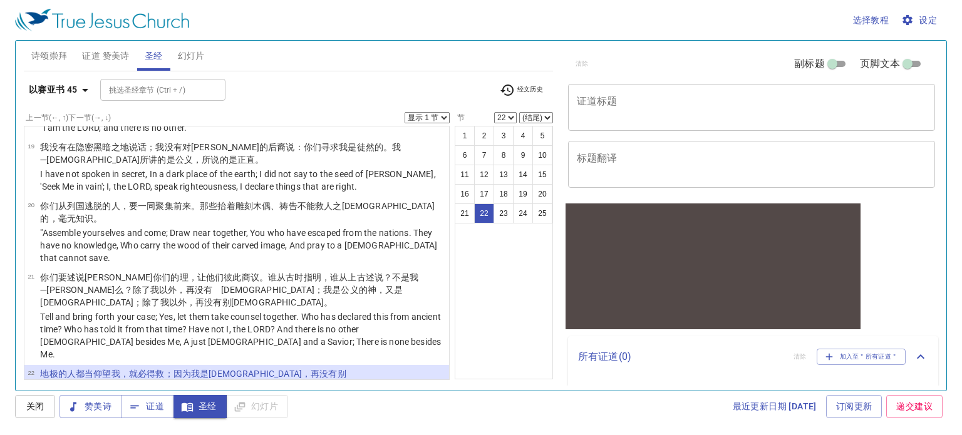
click at [246, 428] on wh7725 "：万膝 必向我跪拜 ；万口 必凭我起誓 。" at bounding box center [319, 433] width 151 height 10
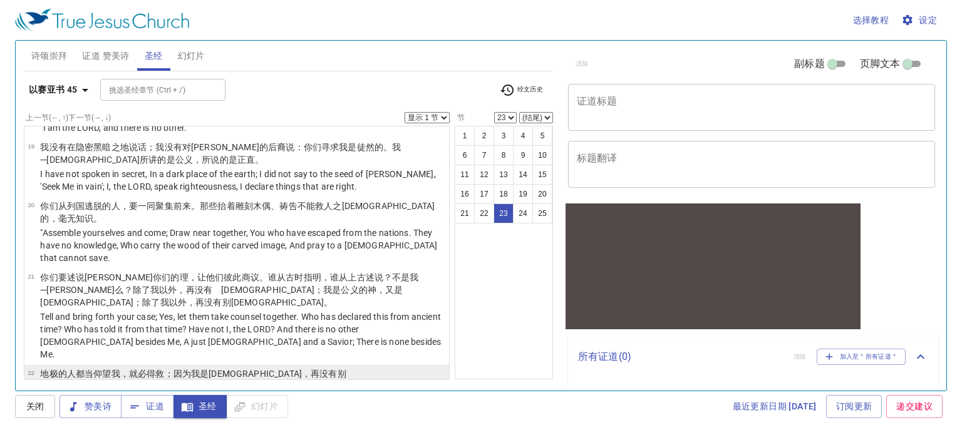
click at [230, 368] on p "地 极 的人都当仰望 我，就必得救 ；因为我是[DEMOGRAPHIC_DATA] ，再没有别[DEMOGRAPHIC_DATA]。" at bounding box center [242, 380] width 405 height 25
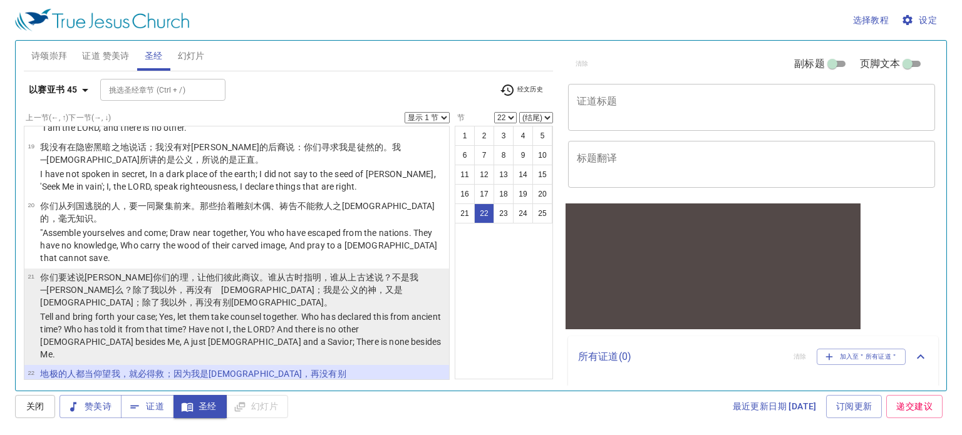
click at [232, 311] on p "Tell and bring forth your case; Yes, let them take counsel together. Who has de…" at bounding box center [242, 336] width 405 height 50
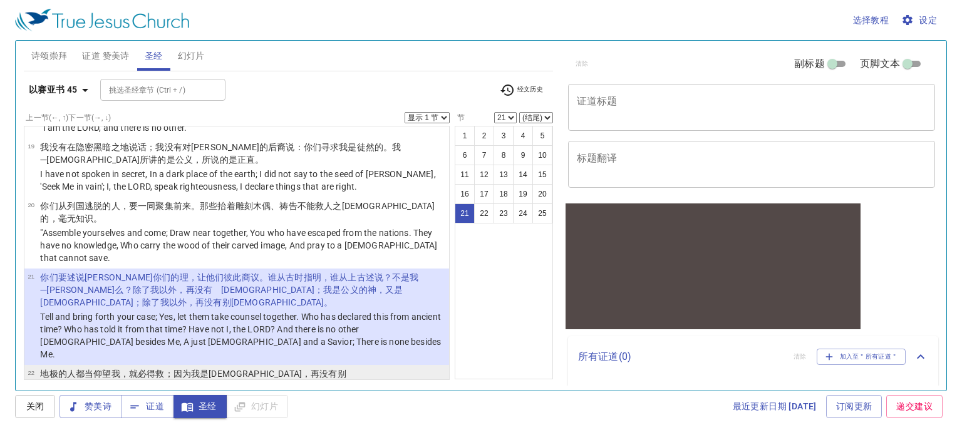
click at [213, 394] on p ""Look to Me, and be saved, All you ends of the earth! For I am [DEMOGRAPHIC_DAT…" at bounding box center [242, 406] width 405 height 25
click at [213, 428] on wh6666 "，并不反回 ：万膝 必向我跪拜 ；万口 必凭我起誓 。" at bounding box center [297, 433] width 195 height 10
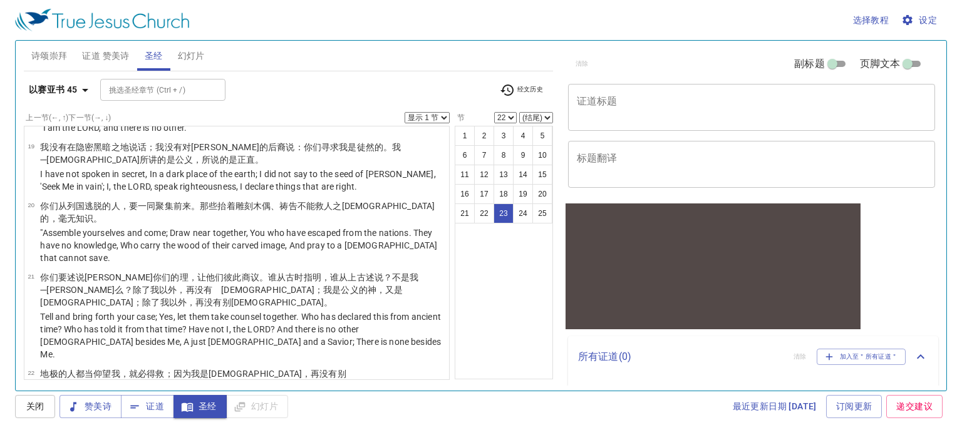
select select "23"
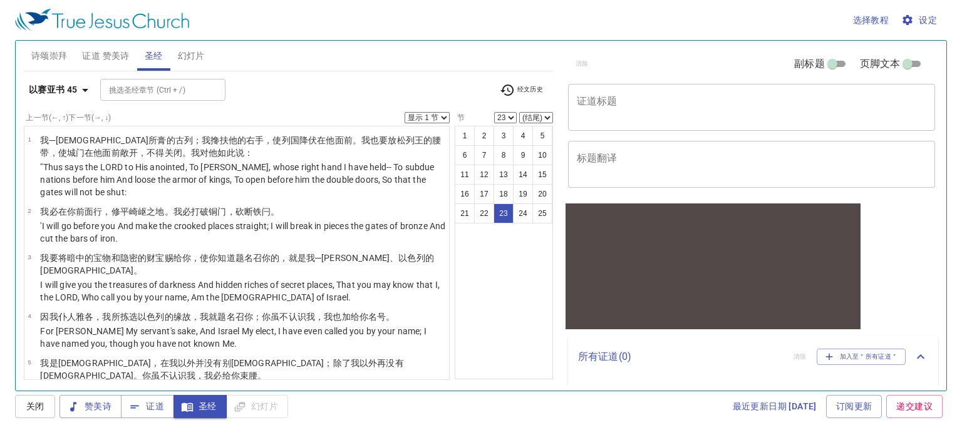
scroll to position [1028, 0]
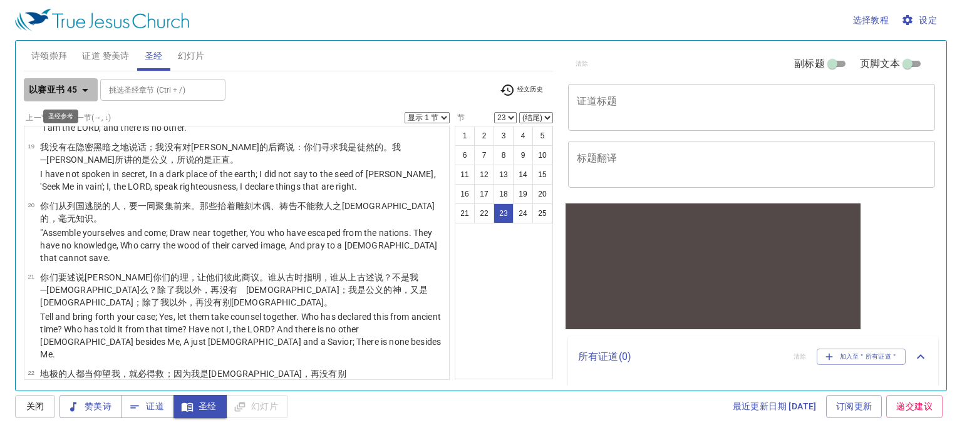
click at [75, 85] on b "以赛亚书 45" at bounding box center [53, 90] width 49 height 16
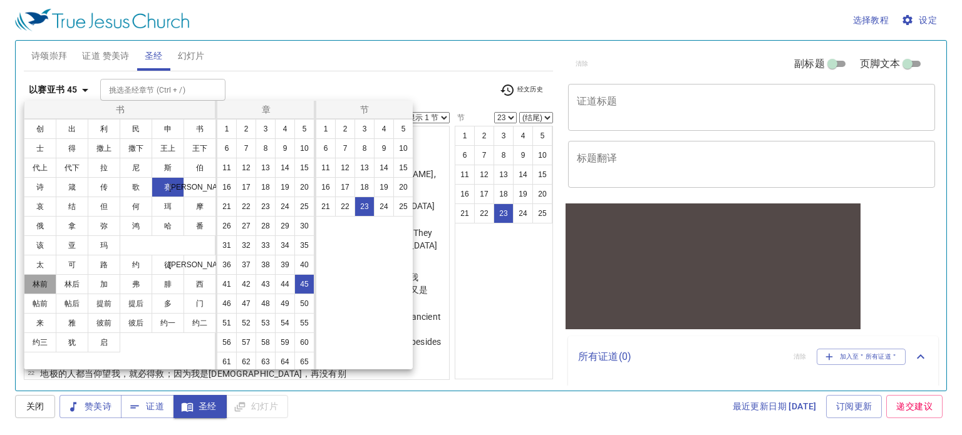
click at [41, 289] on button "林前" at bounding box center [40, 284] width 33 height 20
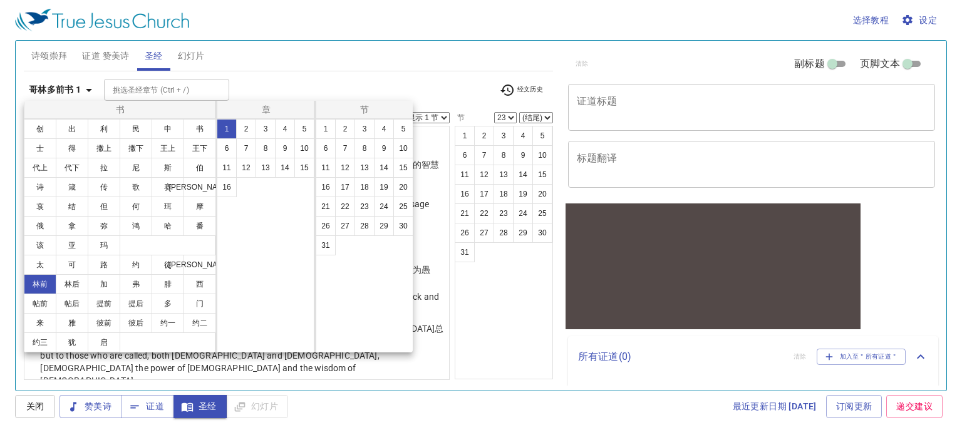
scroll to position [0, 0]
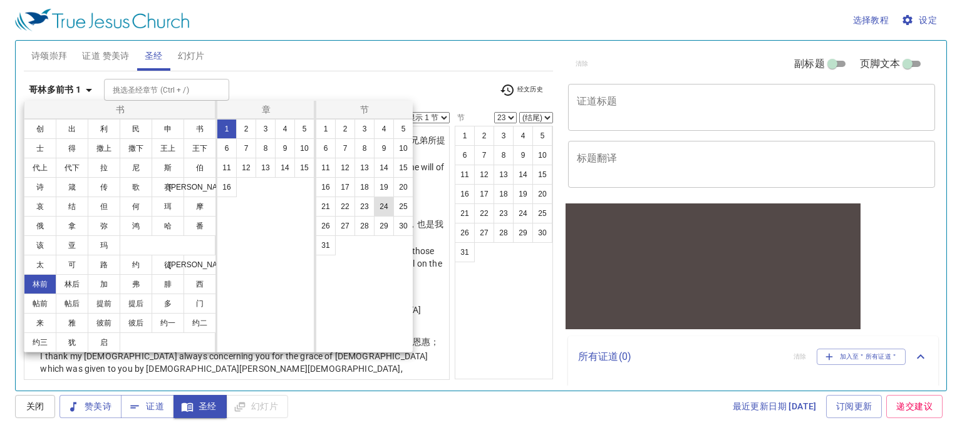
click at [299, 155] on button "10" at bounding box center [304, 148] width 20 height 20
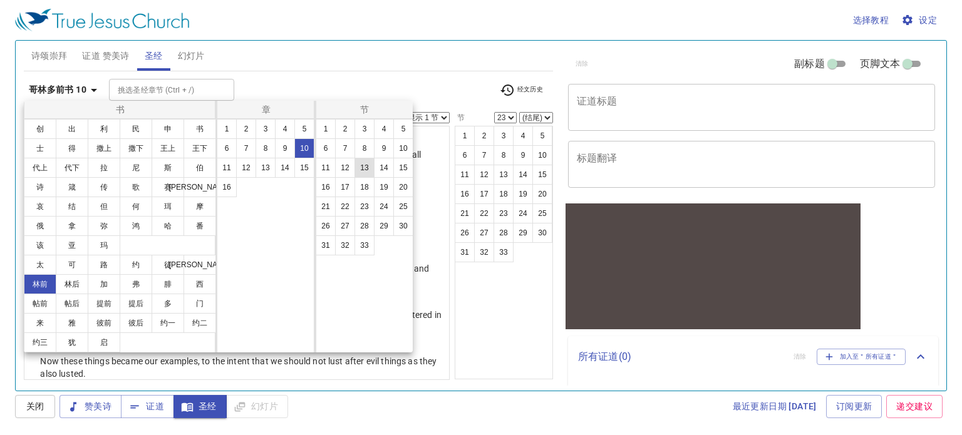
click at [366, 169] on button "13" at bounding box center [364, 168] width 20 height 20
select select "13"
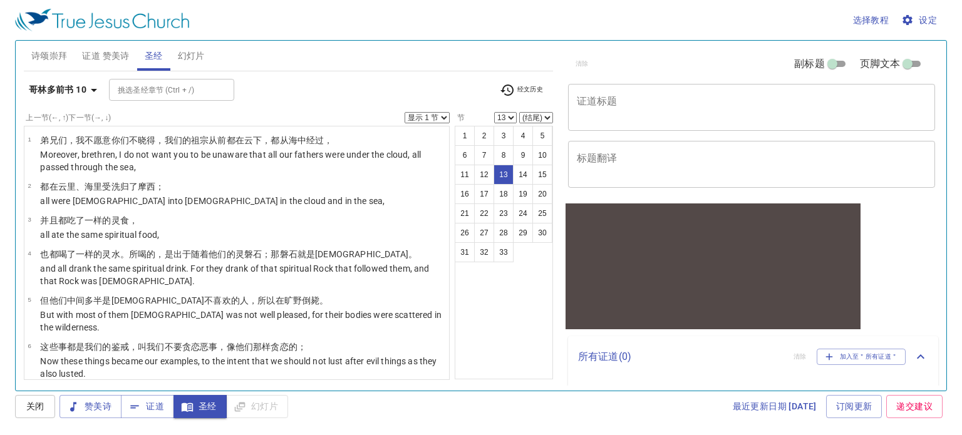
scroll to position [395, 0]
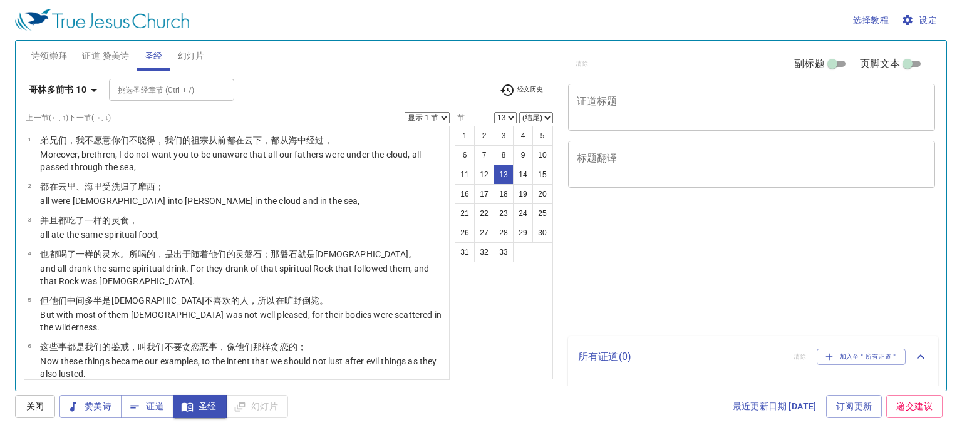
select select "13"
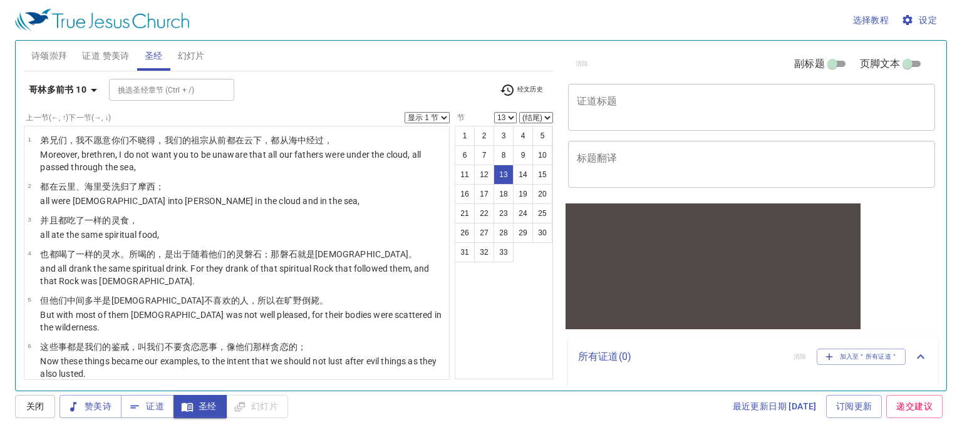
scroll to position [395, 0]
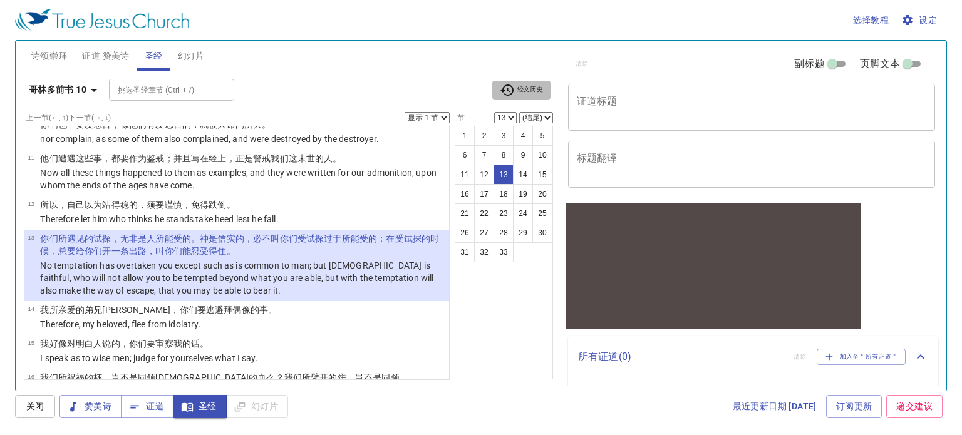
click at [515, 90] on span "经文历史" at bounding box center [521, 90] width 43 height 15
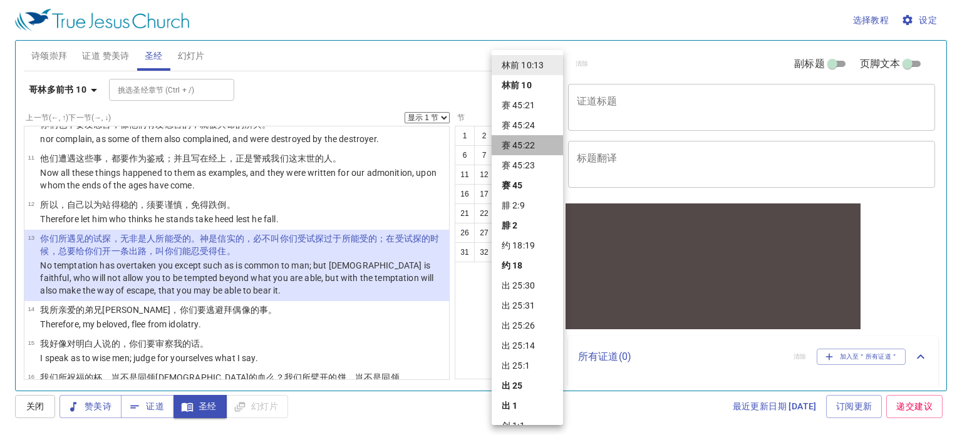
click at [537, 142] on li "赛 45:22" at bounding box center [526, 145] width 71 height 20
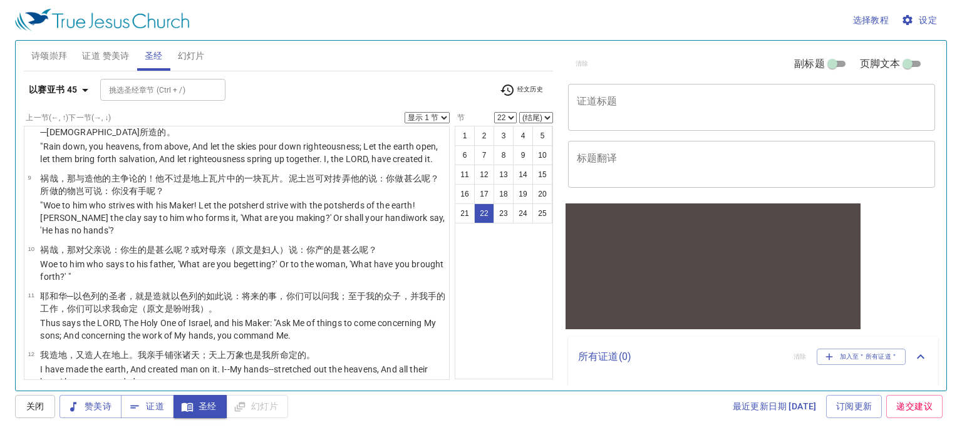
scroll to position [1069, 0]
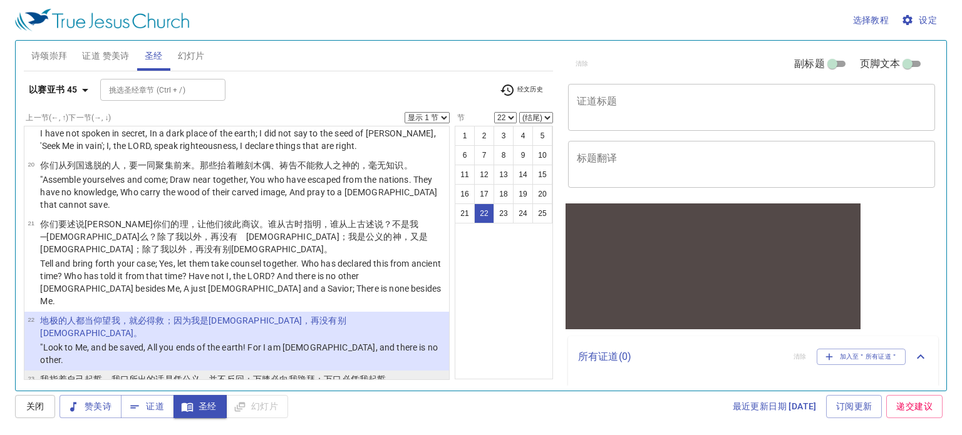
click at [243, 388] on p "I have sworn by Myself; The word has gone out of My mouth in righteousness, And…" at bounding box center [242, 400] width 405 height 25
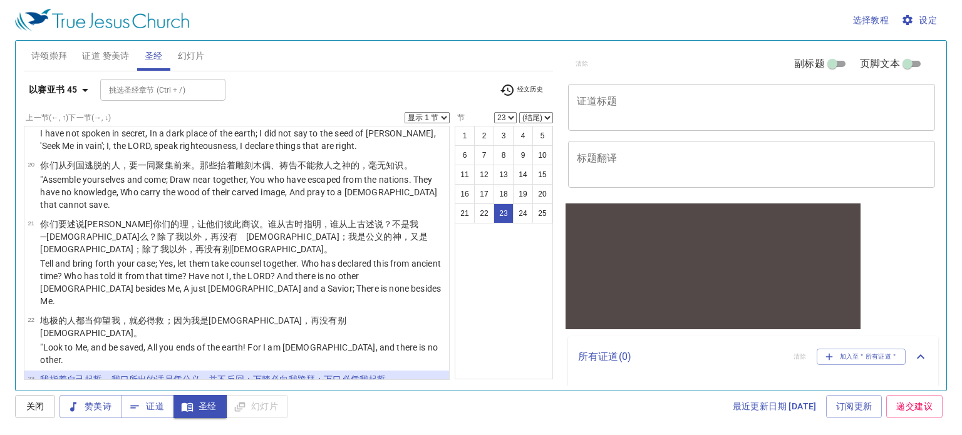
click at [501, 93] on icon "button" at bounding box center [507, 90] width 15 height 15
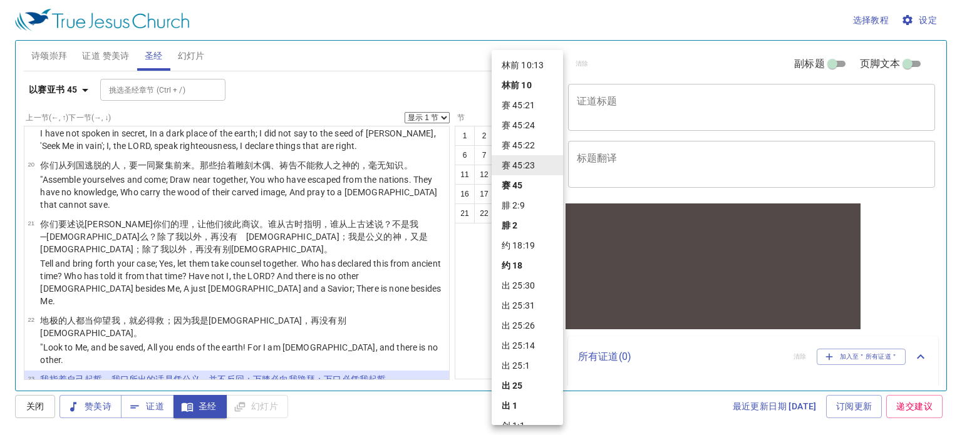
click at [416, 87] on div at bounding box center [481, 217] width 962 height 435
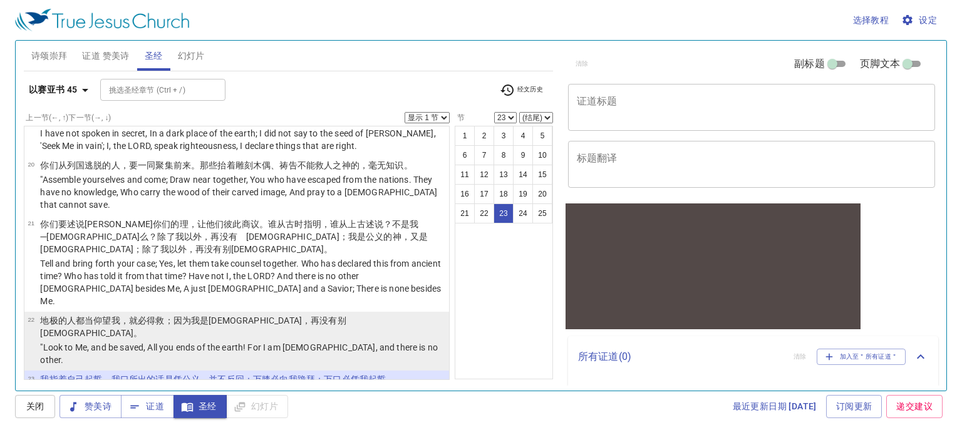
click at [304, 314] on p "地 极 的人都当仰望 我，就必得救 ；因为我是神 ，再没有别神。" at bounding box center [242, 326] width 405 height 25
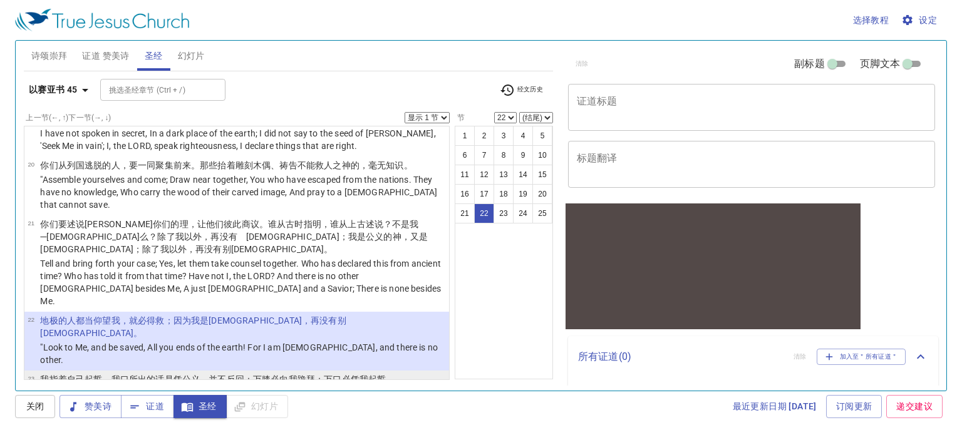
click at [302, 373] on td "我指着自己起誓 ，我口 所出 的话 是凭公义 ，并不反回 ：万膝 必向我跪拜 ；万口 必凭我起誓 。" at bounding box center [242, 380] width 405 height 14
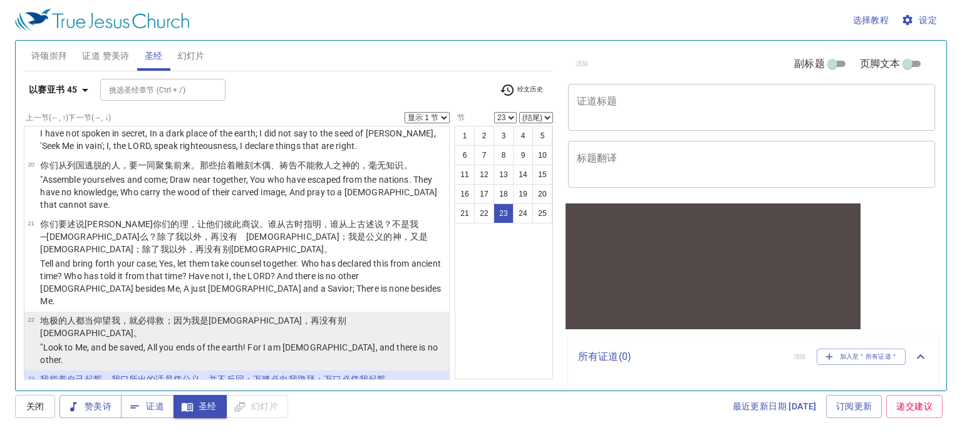
click at [304, 341] on p ""Look to Me, and be saved, All you ends of the earth! For I am [DEMOGRAPHIC_DAT…" at bounding box center [242, 353] width 405 height 25
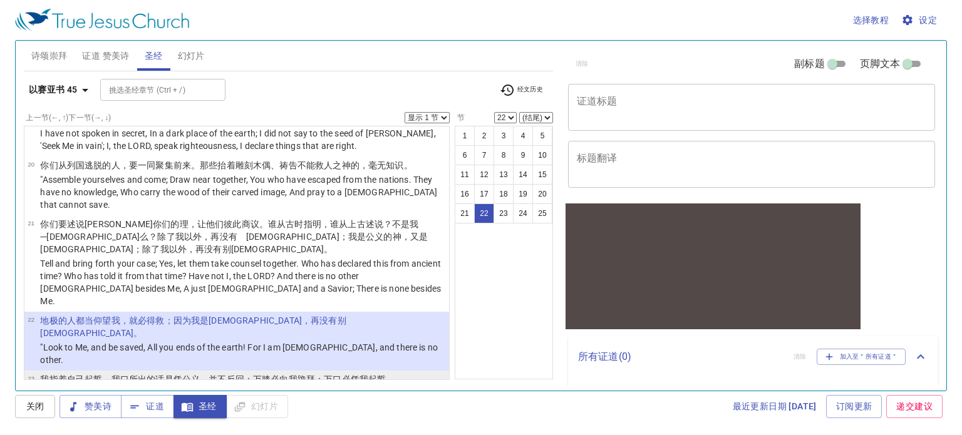
click at [298, 388] on p "I have sworn by Myself; The word has gone out of My mouth in righteousness, And…" at bounding box center [242, 400] width 405 height 25
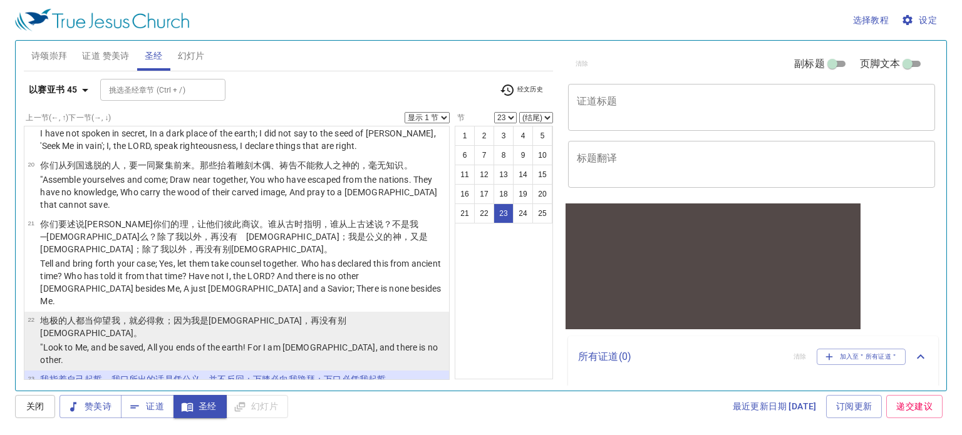
click at [317, 341] on p ""Look to Me, and be saved, All you ends of the earth! For I am [DEMOGRAPHIC_DAT…" at bounding box center [242, 353] width 405 height 25
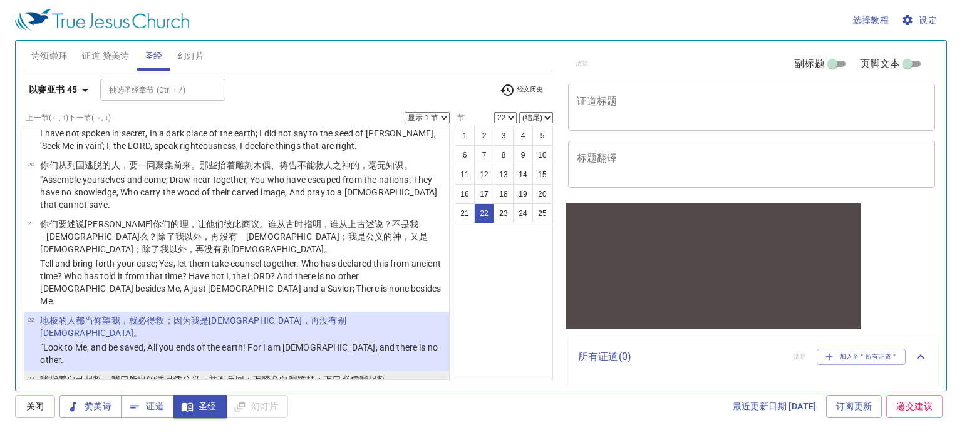
click at [309, 374] on wh1290 "必向我跪拜 ；万口 必凭我起誓 。" at bounding box center [332, 379] width 124 height 10
select select "23"
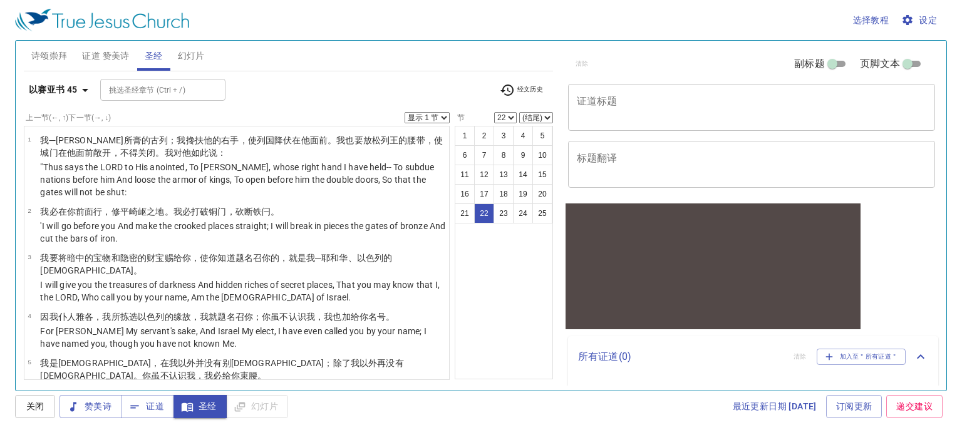
scroll to position [1069, 0]
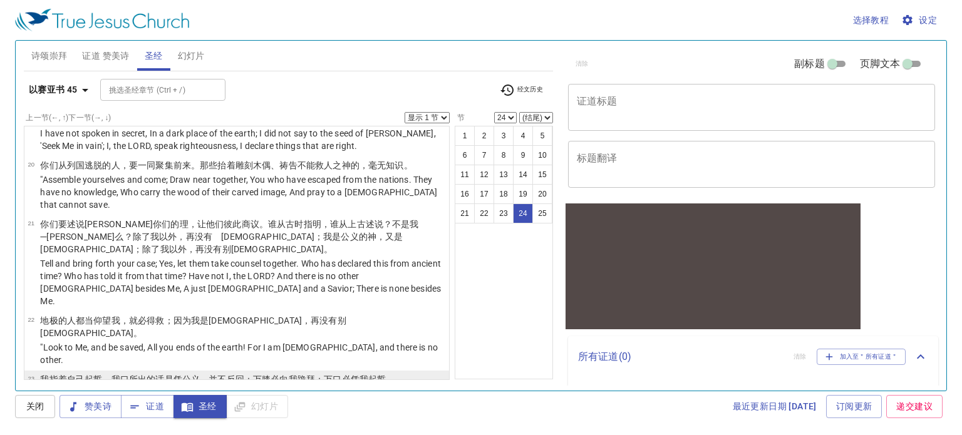
scroll to position [1091, 0]
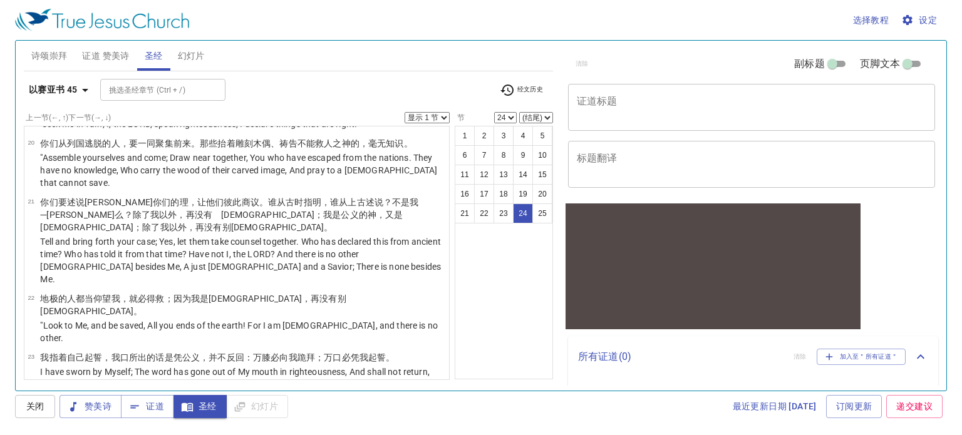
click at [275, 412] on p "He shall say, 'Surely in the LORD I have righteousness and strength. To Him men…" at bounding box center [242, 424] width 405 height 25
select select "25"
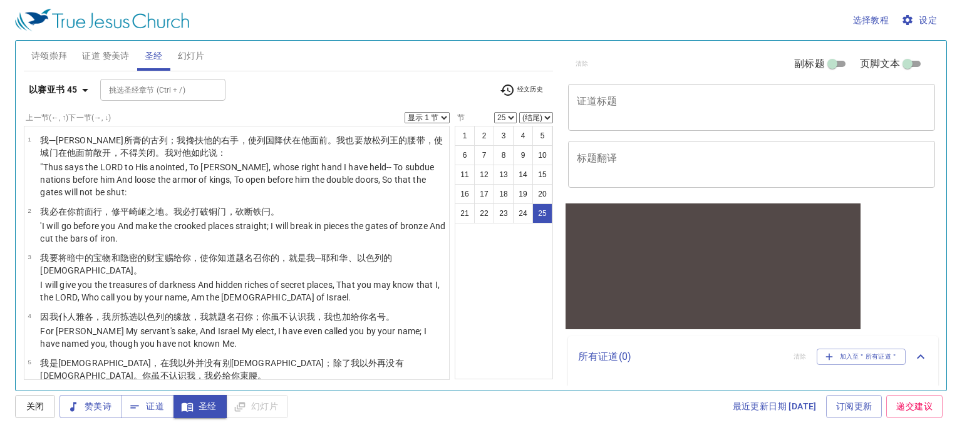
scroll to position [1091, 0]
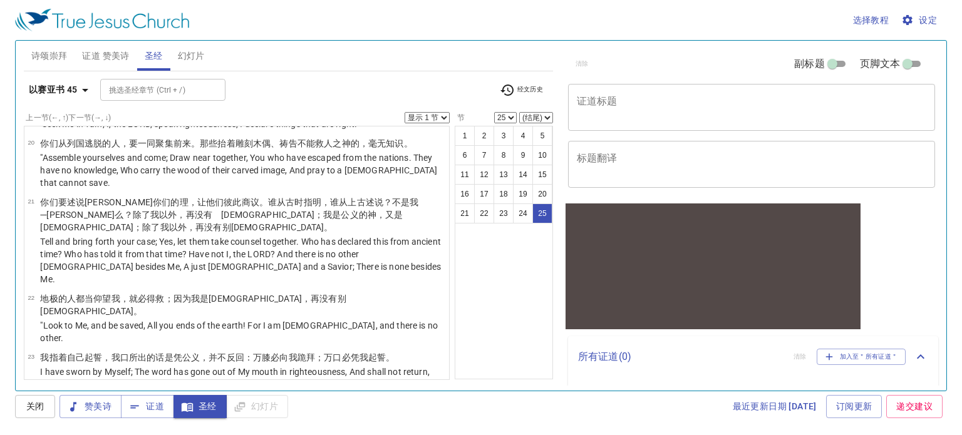
click at [246, 412] on p "He shall say, 'Surely in the LORD I have righteousness and strength. To Him men…" at bounding box center [242, 424] width 405 height 25
click at [251, 412] on p "He shall say, 'Surely in the LORD I have righteousness and strength. To Him men…" at bounding box center [242, 424] width 405 height 25
click at [279, 412] on p "He shall say, 'Surely in the LORD I have righteousness and strength. To Him men…" at bounding box center [242, 424] width 405 height 25
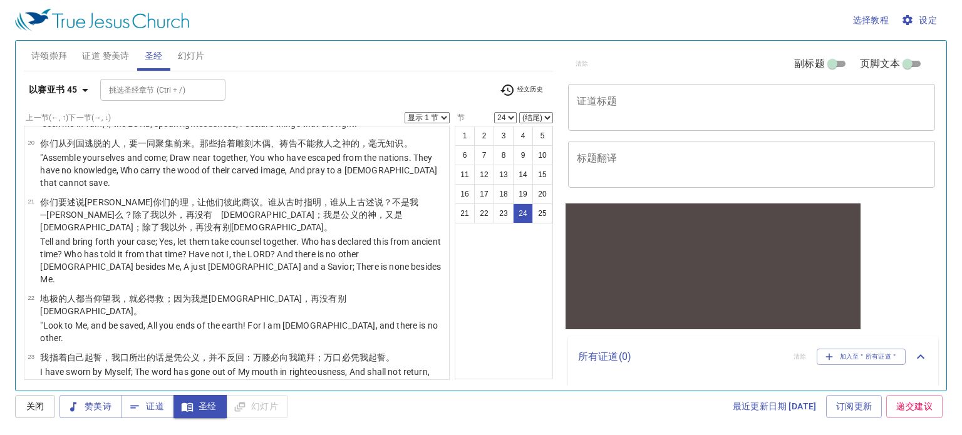
click at [270, 412] on p "He shall say, 'Surely in the LORD I have righteousness and strength. To Him men…" at bounding box center [242, 424] width 405 height 25
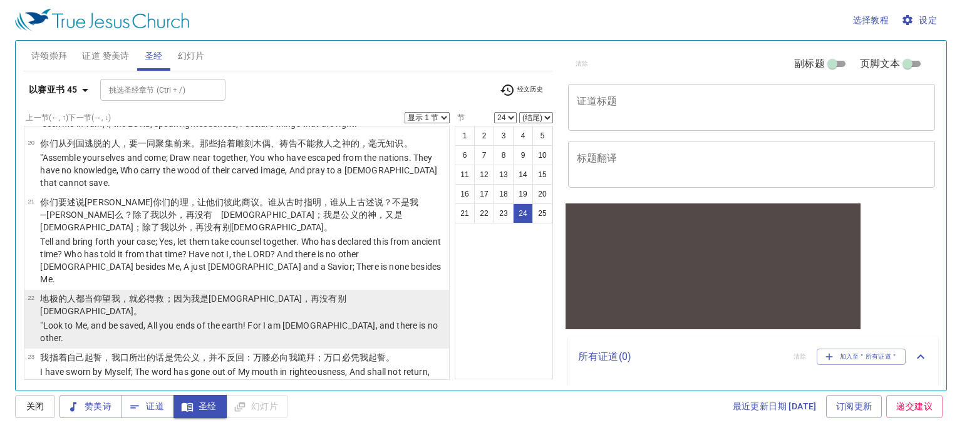
click at [258, 292] on td "地 极 的人都当仰望 我，就必得救 ；因为我是神 ，再没有别神。" at bounding box center [242, 305] width 405 height 27
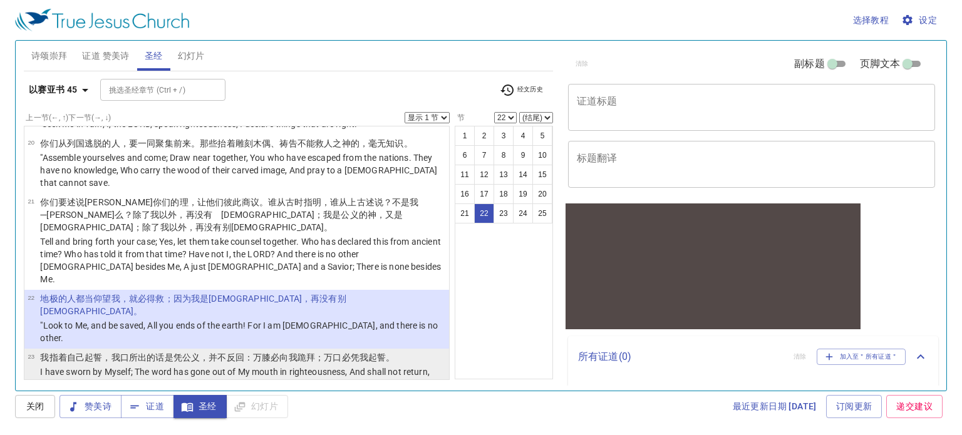
click at [278, 366] on p "I have sworn by Myself; The word has gone out of My mouth in righteousness, And…" at bounding box center [242, 378] width 405 height 25
select select "23"
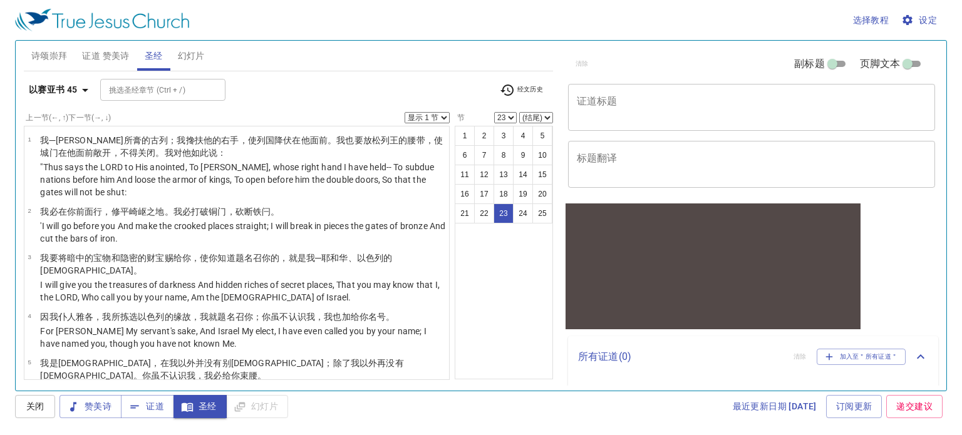
scroll to position [1091, 0]
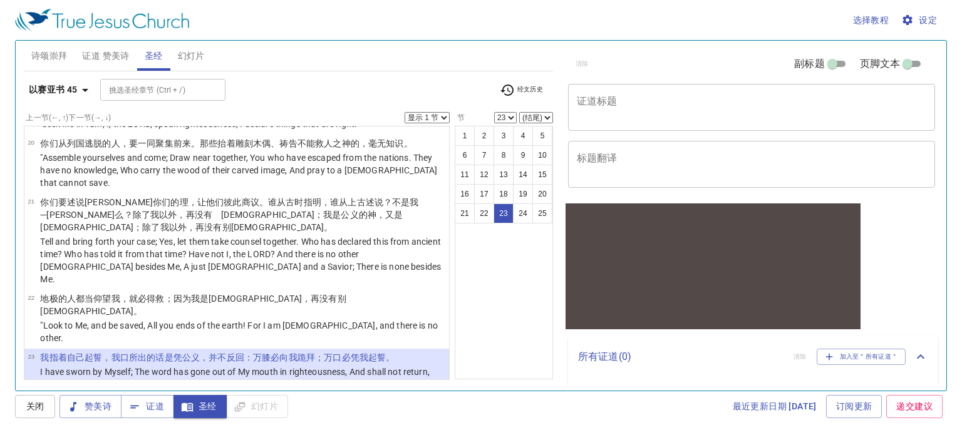
click at [233, 412] on p "He shall say, 'Surely in the LORD I have righteousness and strength. To Him men…" at bounding box center [242, 424] width 405 height 25
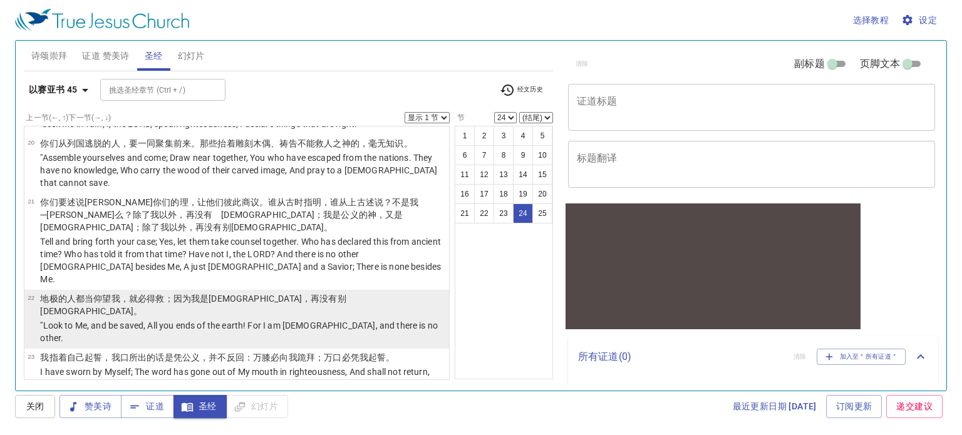
click at [217, 292] on p "地 极 的人都当仰望 我，就必得救 ；因为我是神 ，再没有别神。" at bounding box center [242, 304] width 405 height 25
select select "22"
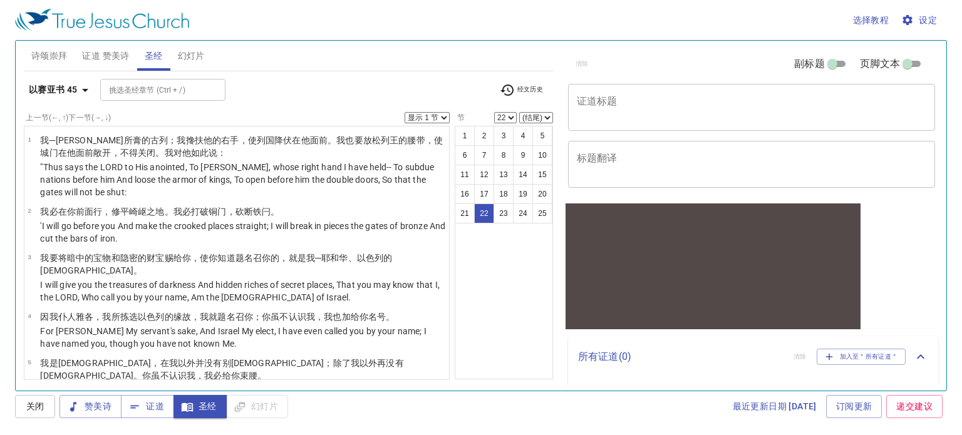
scroll to position [1091, 0]
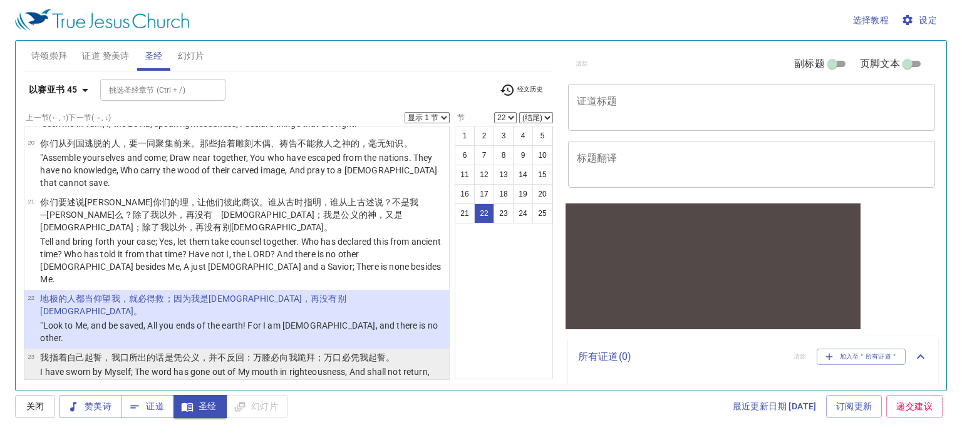
click at [263, 352] on wh7725 "：万膝 必向我跪拜 ；万口 必凭我起誓 。" at bounding box center [319, 357] width 151 height 10
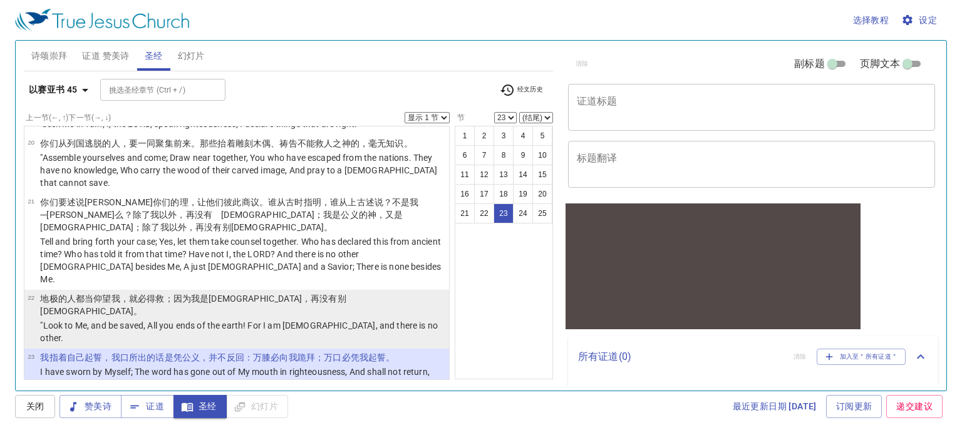
click at [269, 319] on p ""Look to Me, and be saved, All you ends of the earth! For I am [DEMOGRAPHIC_DAT…" at bounding box center [242, 331] width 405 height 25
select select "22"
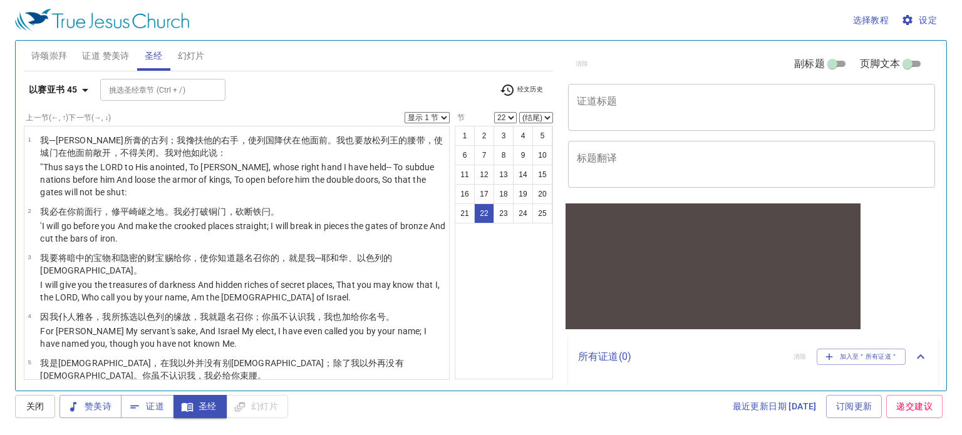
scroll to position [1091, 0]
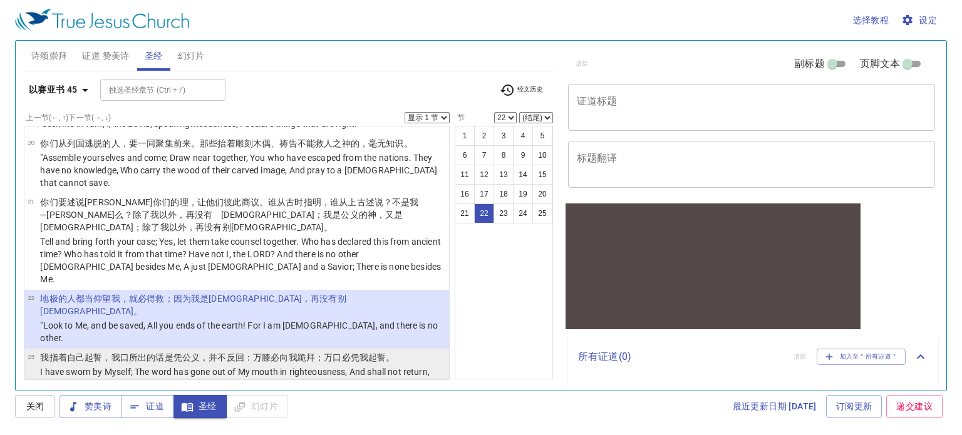
click at [225, 351] on p "我指着自己起誓 ，我口 所出 的话 是凭公义 ，并不反回 ：万膝 必向我跪拜 ；万口 必凭我起誓 。" at bounding box center [242, 357] width 405 height 13
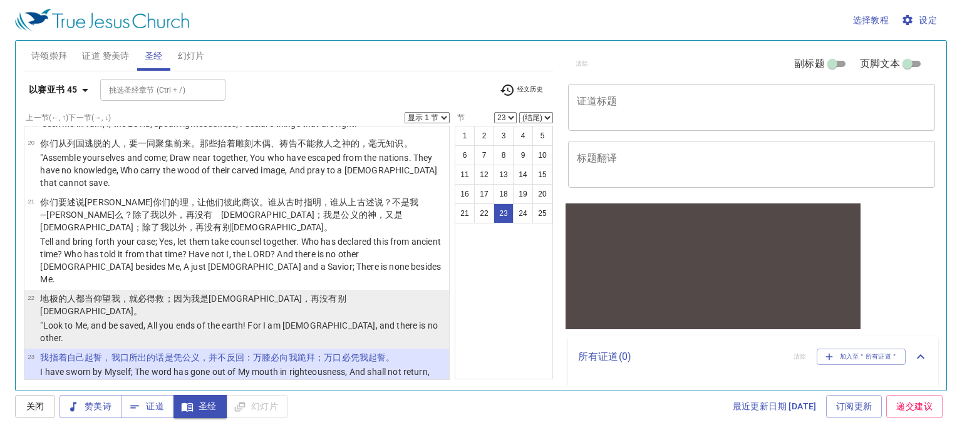
click at [233, 319] on p ""Look to Me, and be saved, All you ends of the earth! For I am [DEMOGRAPHIC_DAT…" at bounding box center [242, 331] width 405 height 25
select select "22"
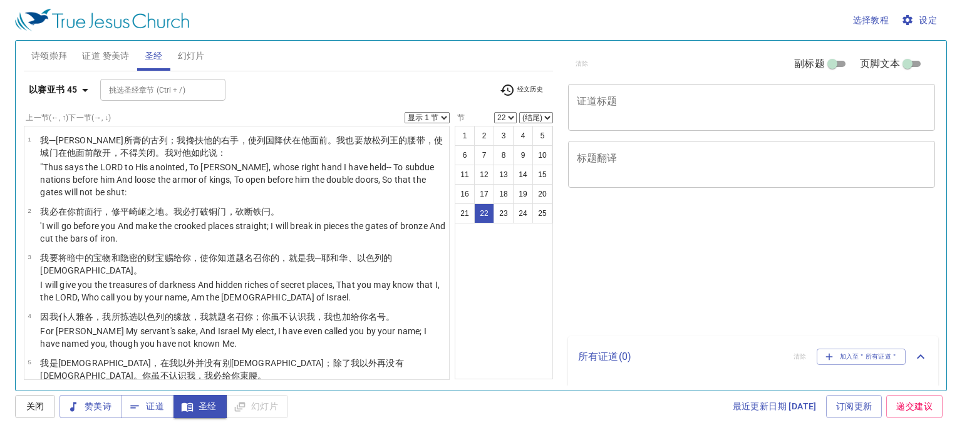
select select "22"
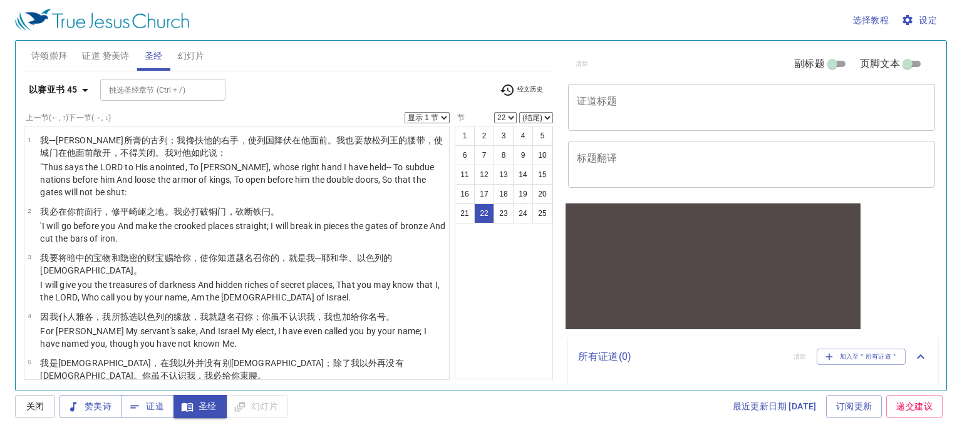
scroll to position [1091, 0]
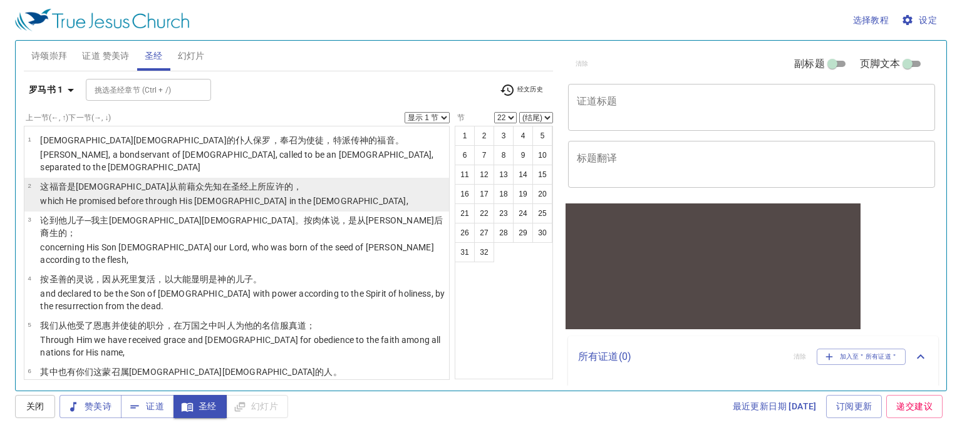
click at [463, 198] on button "16" at bounding box center [465, 194] width 20 height 20
click at [461, 194] on button "16" at bounding box center [465, 194] width 20 height 20
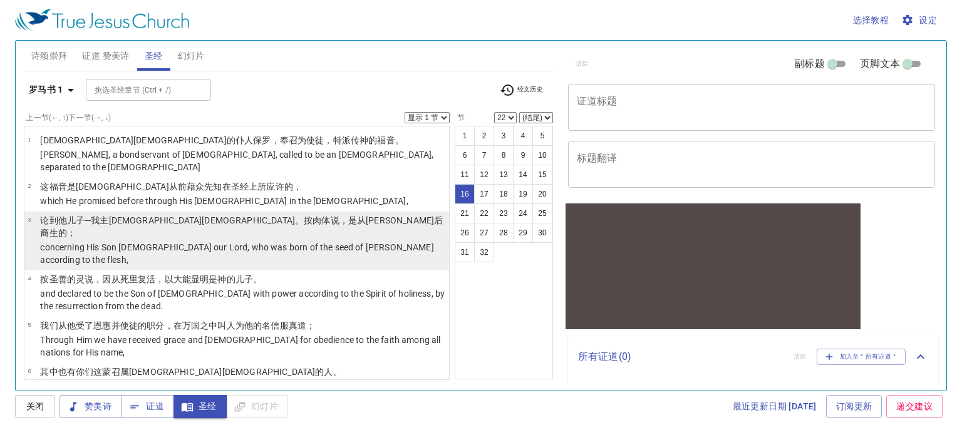
select select "16"
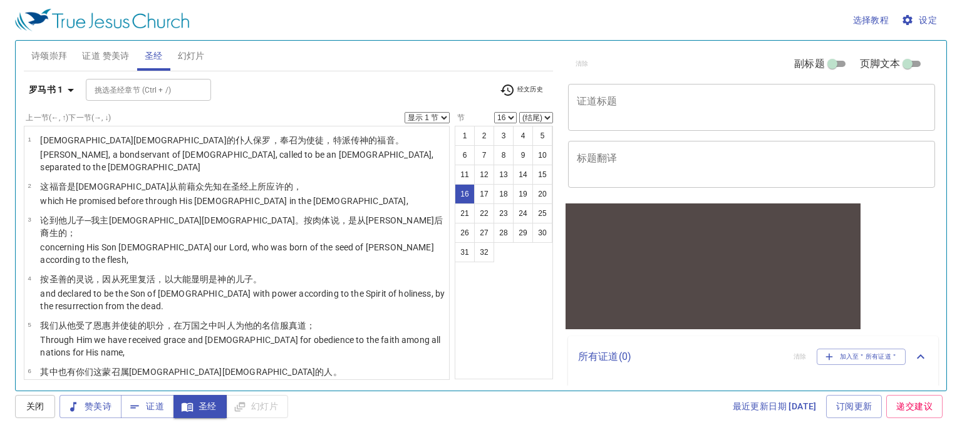
scroll to position [125, 0]
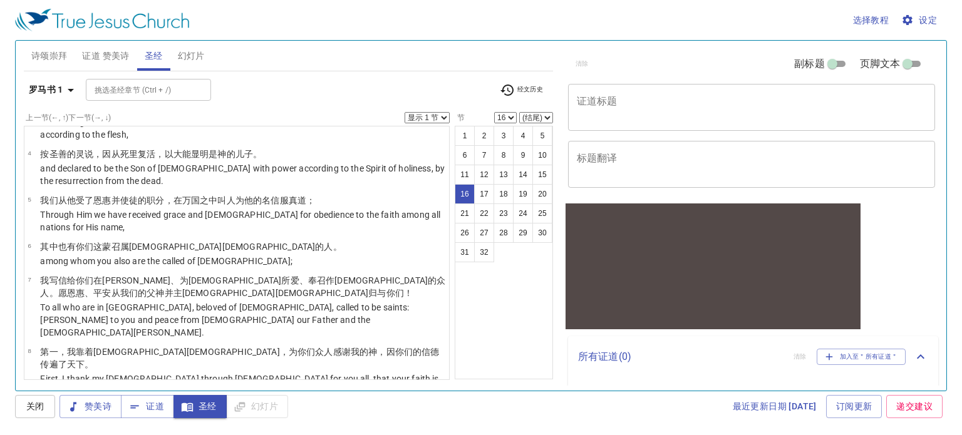
click at [463, 190] on button "16" at bounding box center [465, 194] width 20 height 20
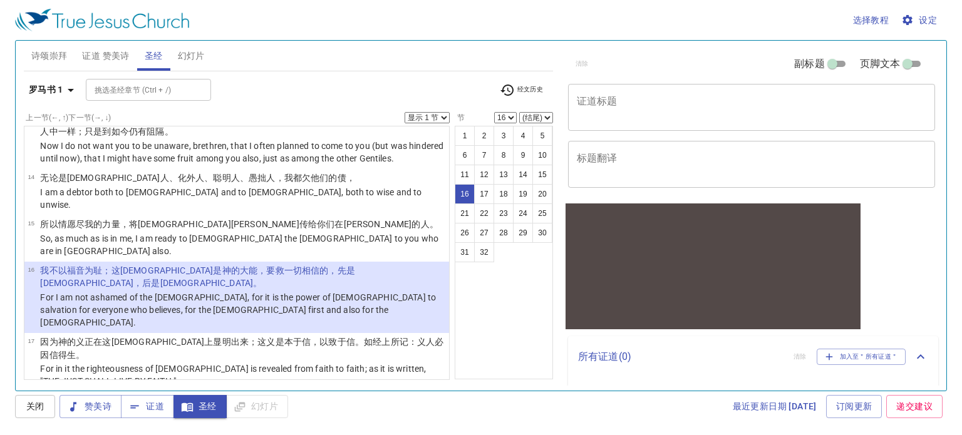
scroll to position [563, 0]
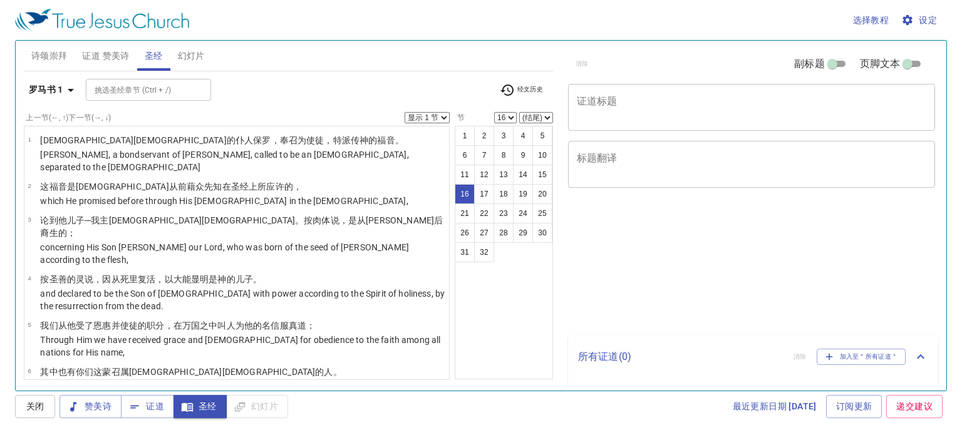
select select "16"
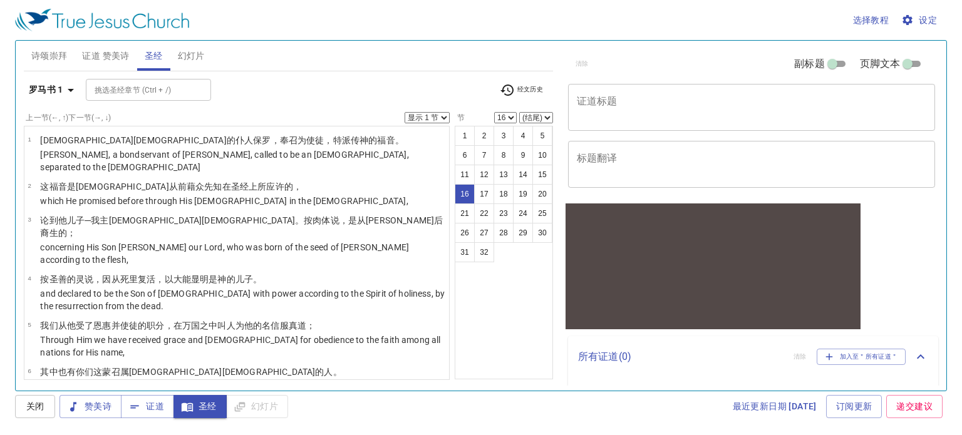
scroll to position [563, 0]
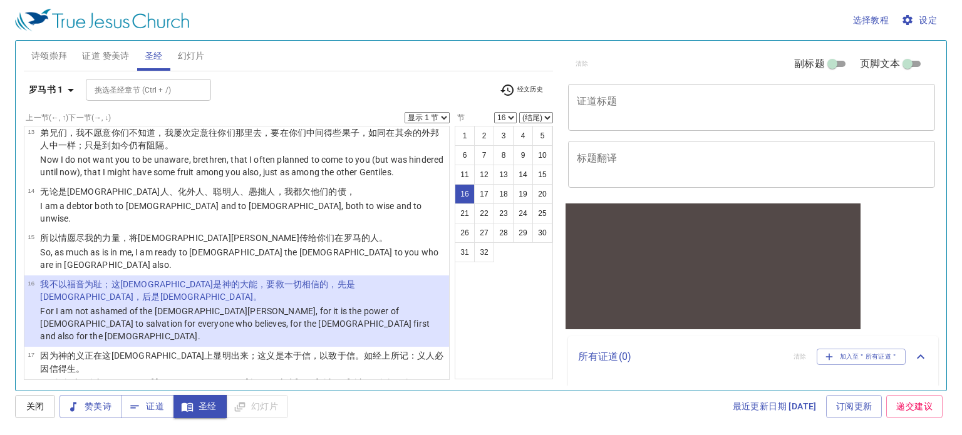
scroll to position [626, 0]
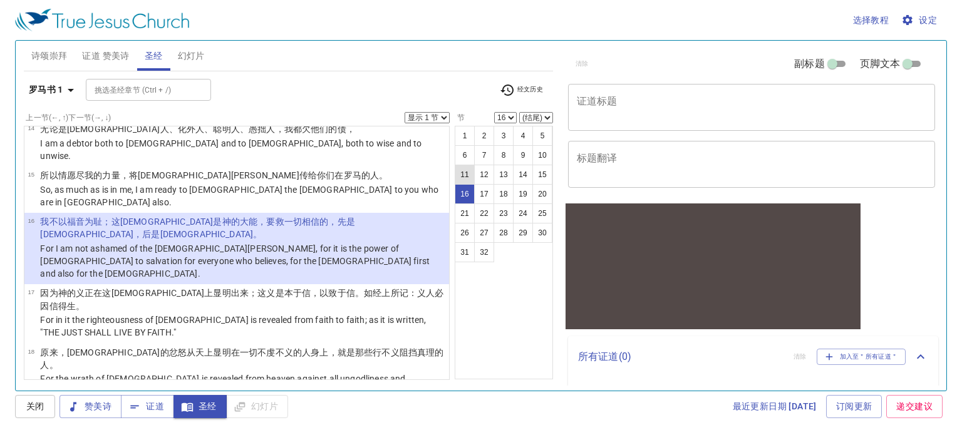
click at [462, 176] on button "11" at bounding box center [465, 175] width 20 height 20
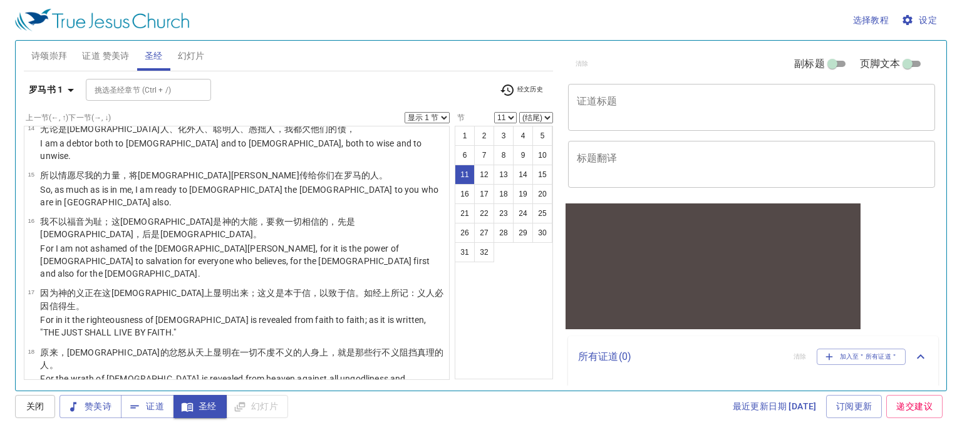
scroll to position [321, 0]
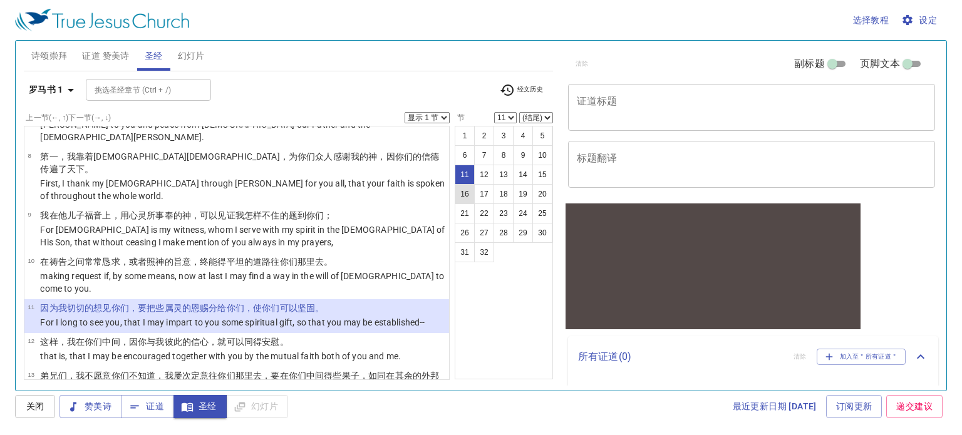
click at [467, 192] on button "16" at bounding box center [465, 194] width 20 height 20
select select "16"
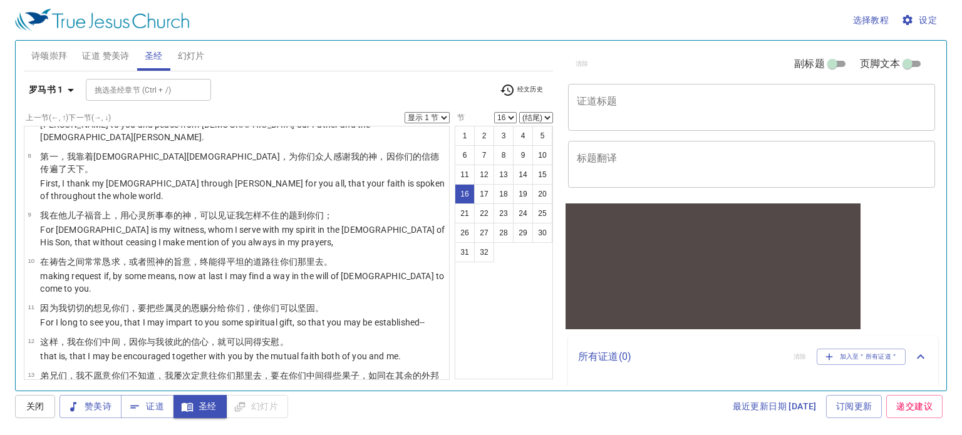
scroll to position [521, 0]
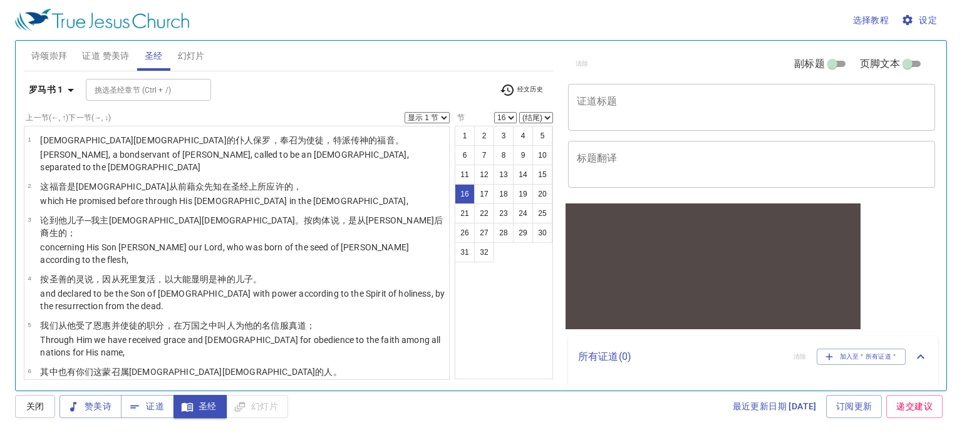
click at [43, 89] on b "罗马书 1" at bounding box center [46, 90] width 34 height 16
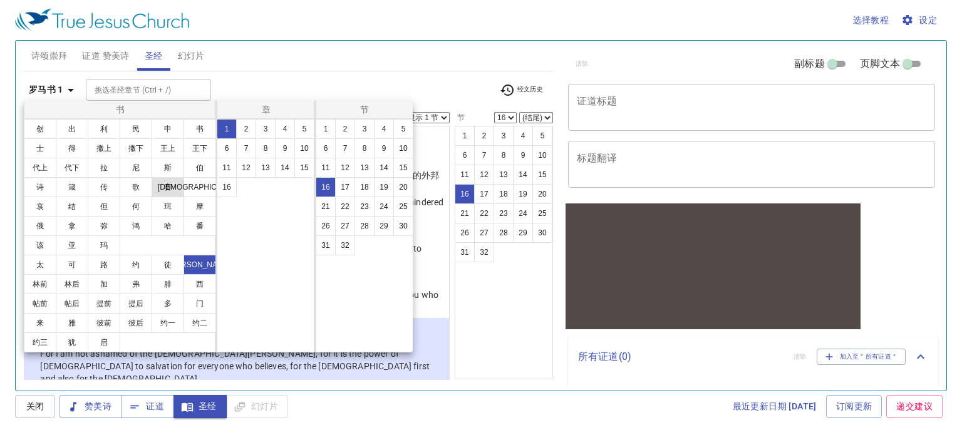
click at [178, 192] on button "赛" at bounding box center [168, 187] width 33 height 20
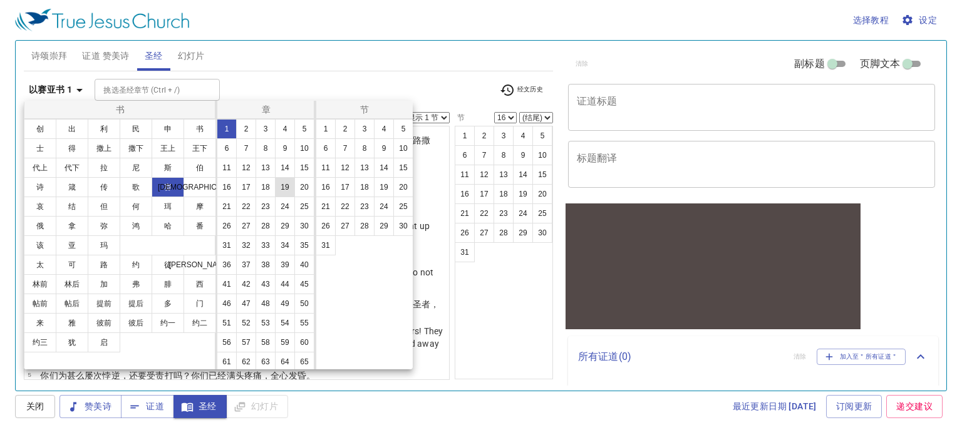
click at [275, 197] on button "19" at bounding box center [285, 187] width 20 height 20
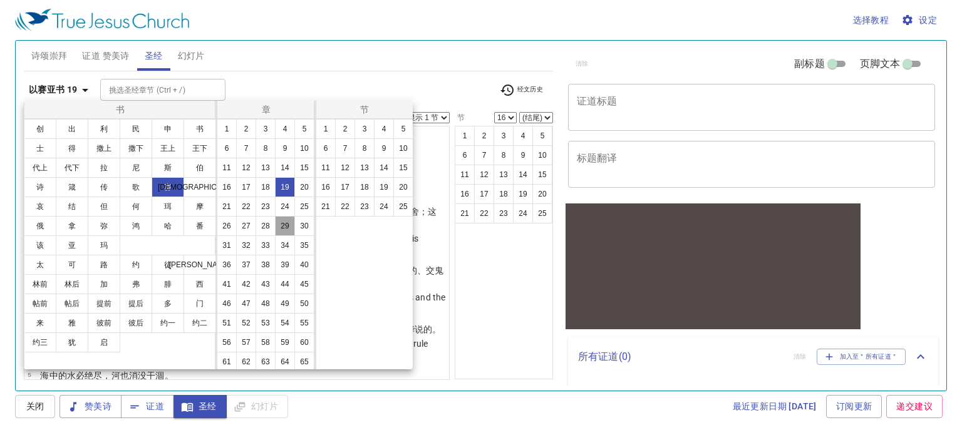
click at [275, 236] on button "29" at bounding box center [285, 226] width 20 height 20
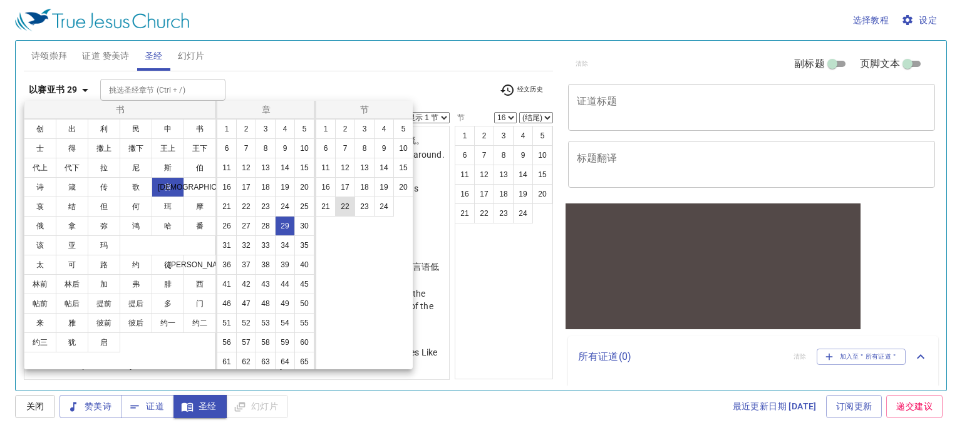
click at [344, 209] on button "22" at bounding box center [345, 207] width 20 height 20
select select "22"
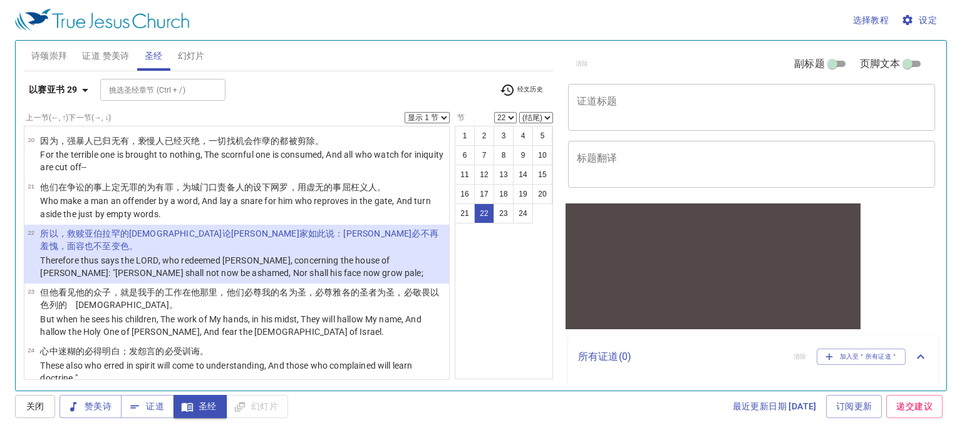
scroll to position [1019, 0]
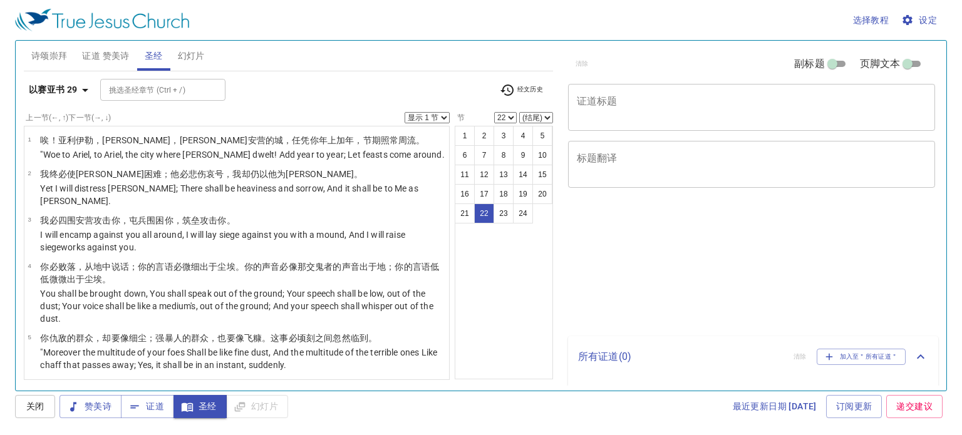
select select "22"
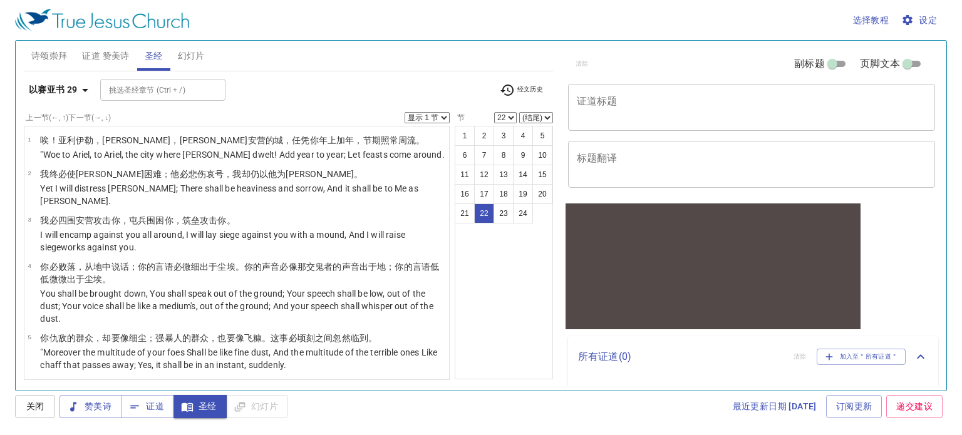
scroll to position [1019, 0]
